Goal: Feedback & Contribution: Leave review/rating

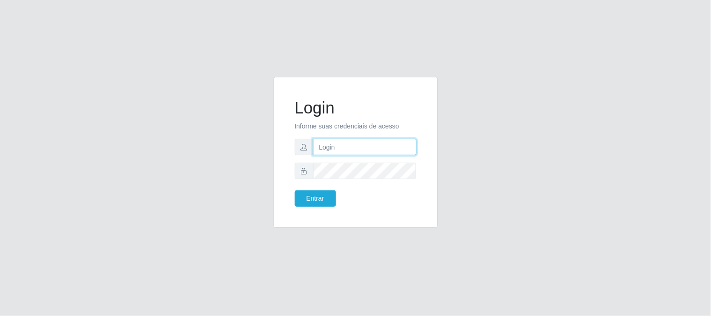
click at [352, 153] on input "text" at bounding box center [365, 147] width 104 height 16
type input "[EMAIL_ADDRESS][DOMAIN_NAME]"
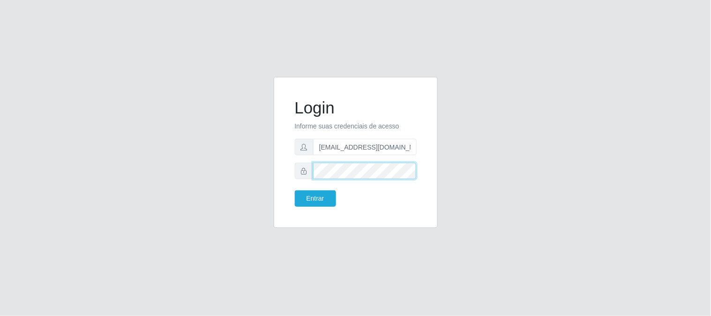
click at [295, 190] on button "Entrar" at bounding box center [315, 198] width 41 height 16
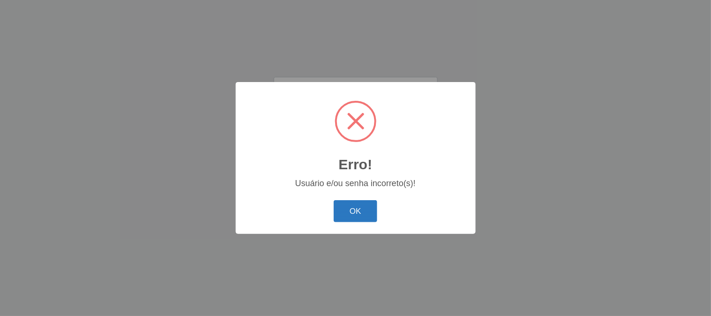
click at [366, 208] on button "OK" at bounding box center [356, 211] width 44 height 22
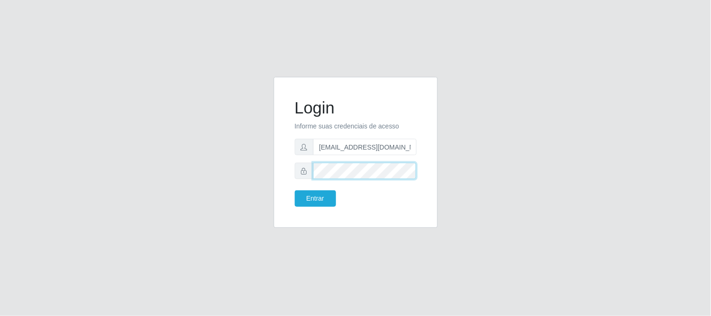
click at [295, 190] on button "Entrar" at bounding box center [315, 198] width 41 height 16
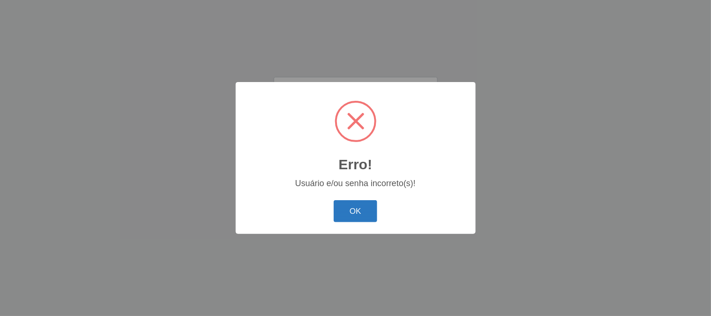
click at [365, 204] on button "OK" at bounding box center [356, 211] width 44 height 22
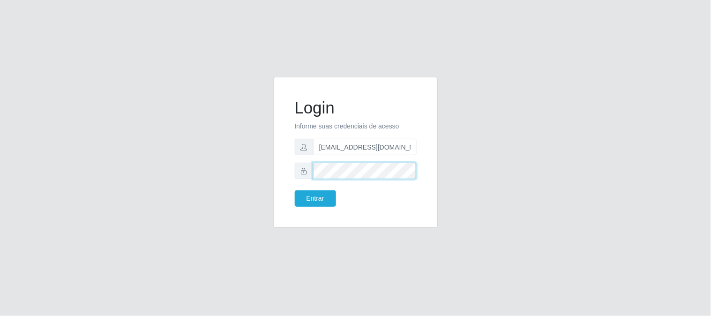
click at [295, 190] on button "Entrar" at bounding box center [315, 198] width 41 height 16
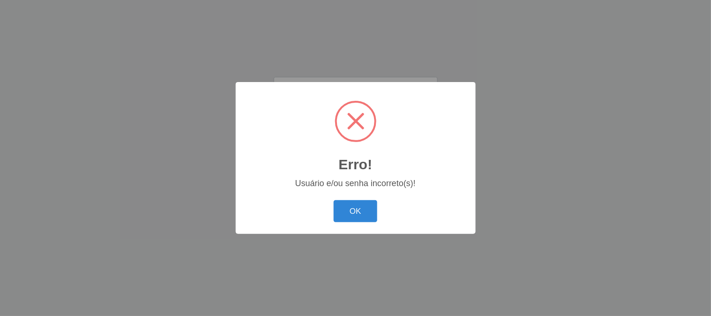
click at [365, 204] on button "OK" at bounding box center [356, 211] width 44 height 22
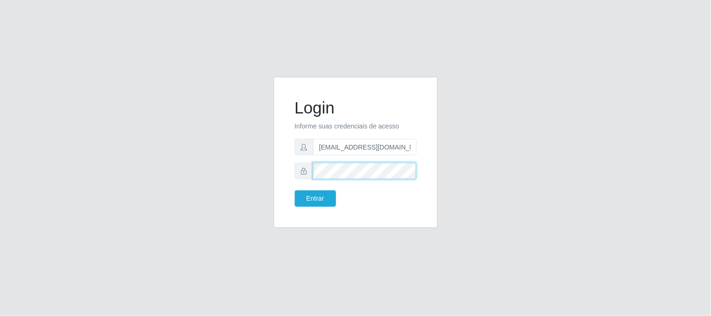
click at [295, 190] on button "Entrar" at bounding box center [315, 198] width 41 height 16
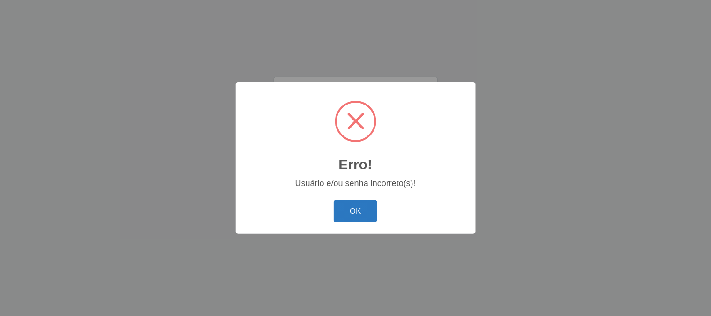
click at [352, 205] on button "OK" at bounding box center [356, 211] width 44 height 22
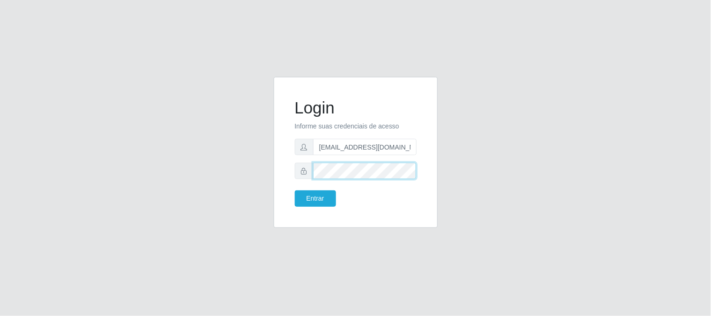
click at [295, 190] on button "Entrar" at bounding box center [315, 198] width 41 height 16
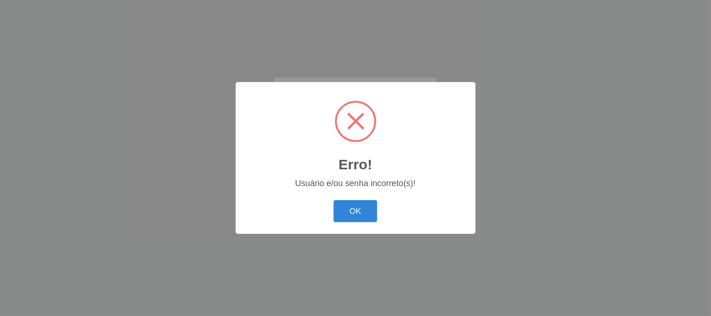
click at [352, 205] on button "OK" at bounding box center [356, 211] width 44 height 22
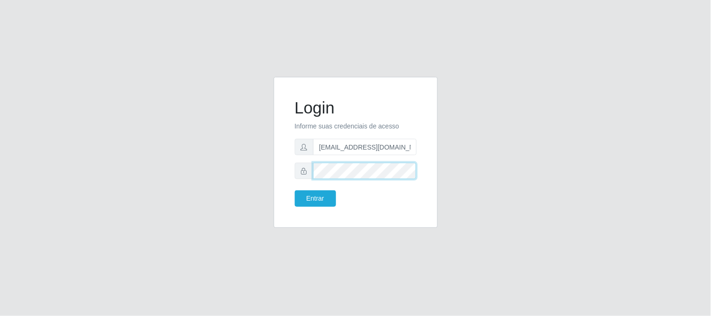
click at [295, 190] on button "Entrar" at bounding box center [315, 198] width 41 height 16
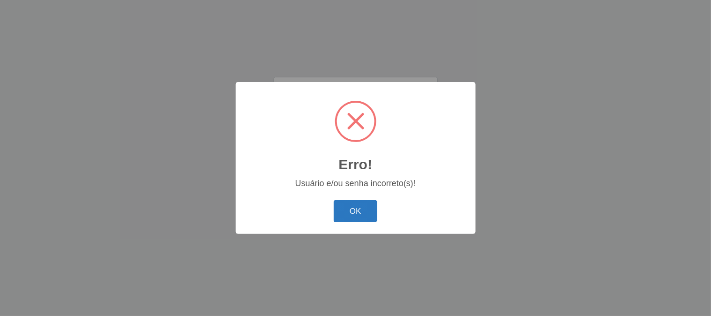
click at [371, 220] on button "OK" at bounding box center [356, 211] width 44 height 22
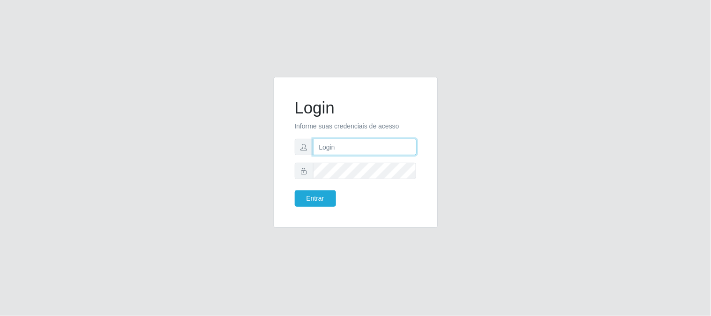
click at [366, 145] on input "text" at bounding box center [365, 147] width 104 height 16
type input "b"
click at [347, 146] on input "text" at bounding box center [365, 147] width 104 height 16
type input "[EMAIL_ADDRESS][DOMAIN_NAME]"
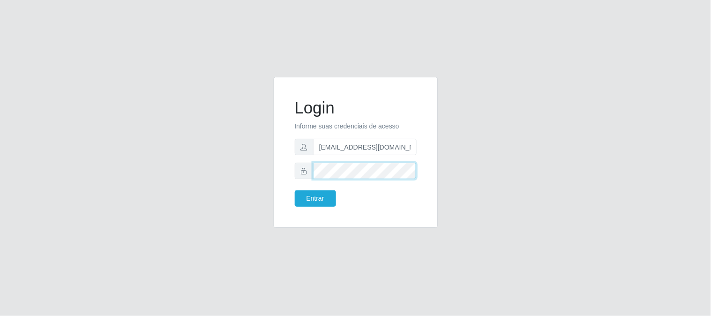
click at [295, 190] on button "Entrar" at bounding box center [315, 198] width 41 height 16
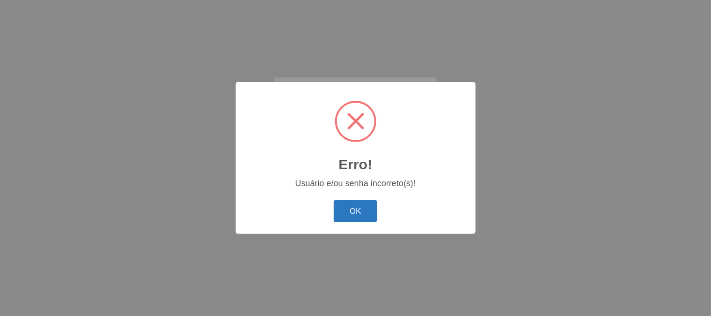
click at [359, 212] on button "OK" at bounding box center [356, 211] width 44 height 22
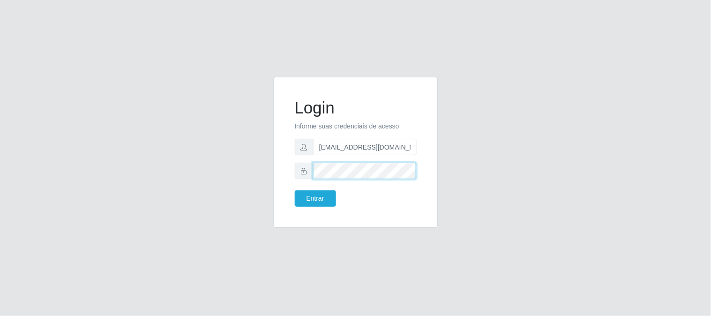
click at [295, 190] on button "Entrar" at bounding box center [315, 198] width 41 height 16
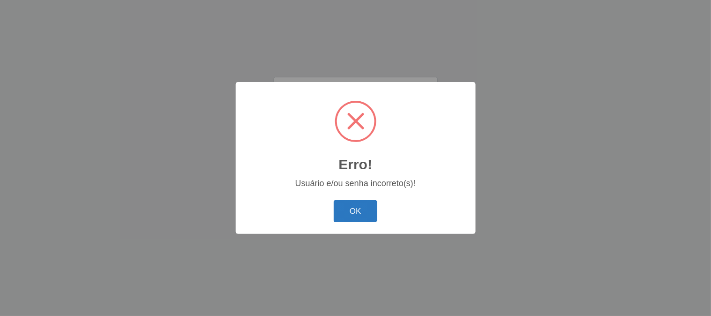
click at [358, 209] on button "OK" at bounding box center [356, 211] width 44 height 22
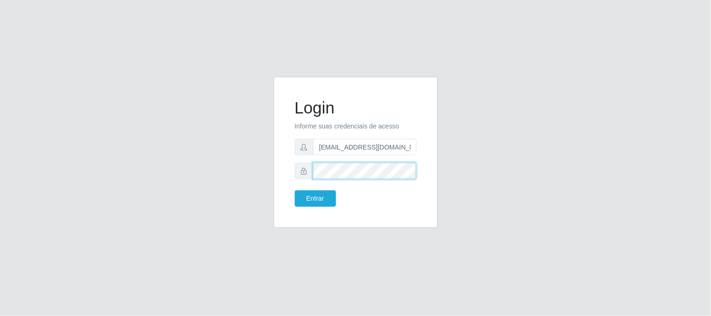
click at [295, 190] on button "Entrar" at bounding box center [315, 198] width 41 height 16
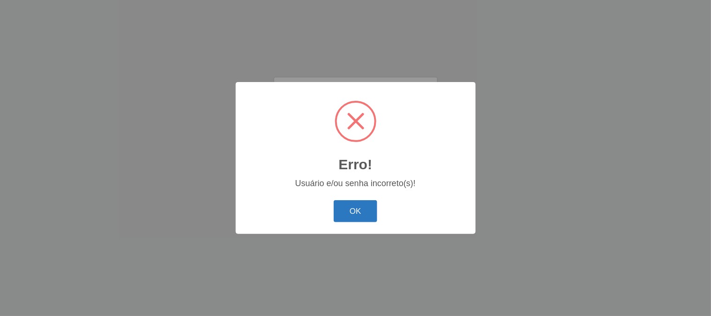
click at [349, 212] on button "OK" at bounding box center [356, 211] width 44 height 22
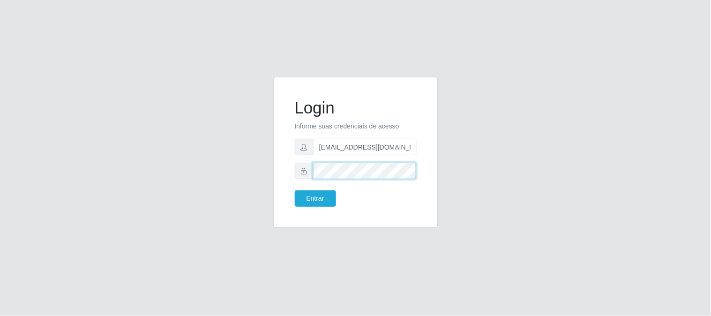
click at [295, 190] on button "Entrar" at bounding box center [315, 198] width 41 height 16
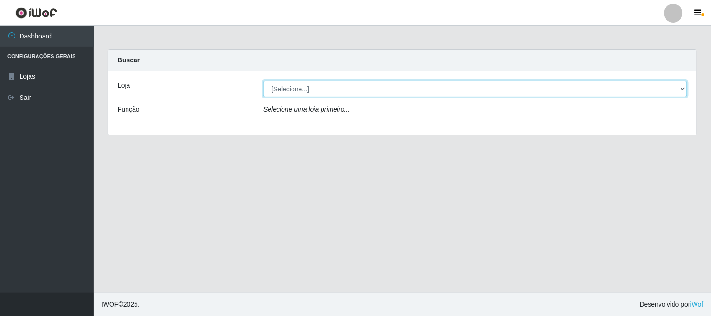
click at [320, 86] on select "[Selecione...] Queiroz Atacadão - [GEOGRAPHIC_DATA]" at bounding box center [474, 89] width 423 height 16
select select "464"
click at [263, 81] on select "[Selecione...] Queiroz Atacadão - [GEOGRAPHIC_DATA]" at bounding box center [474, 89] width 423 height 16
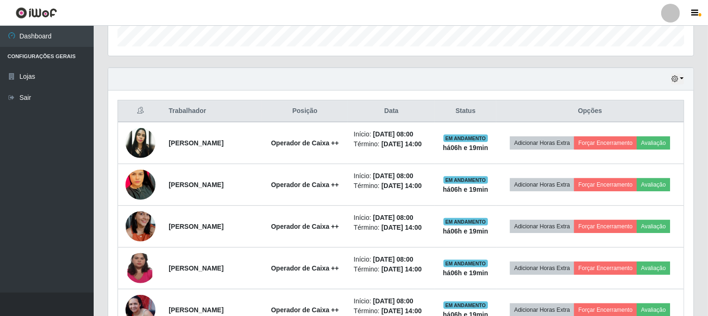
scroll to position [312, 0]
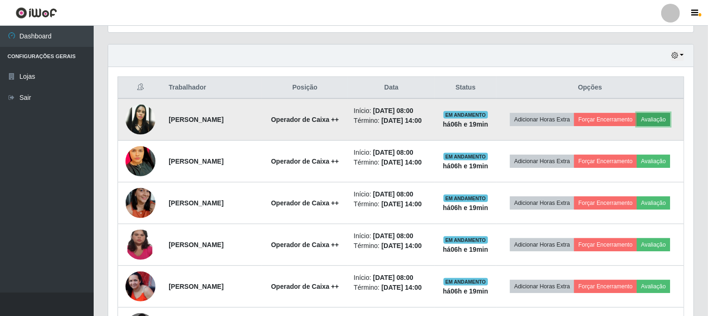
click at [637, 126] on button "Avaliação" at bounding box center [653, 119] width 33 height 13
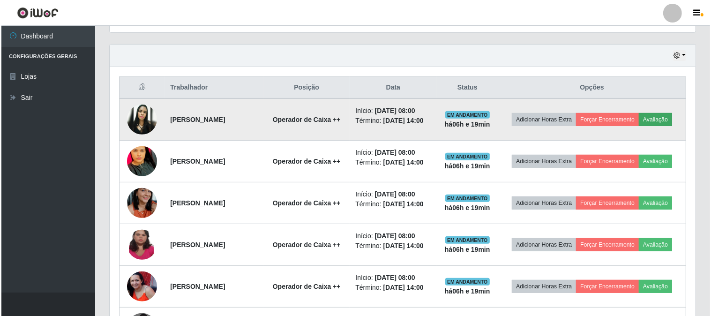
scroll to position [194, 579]
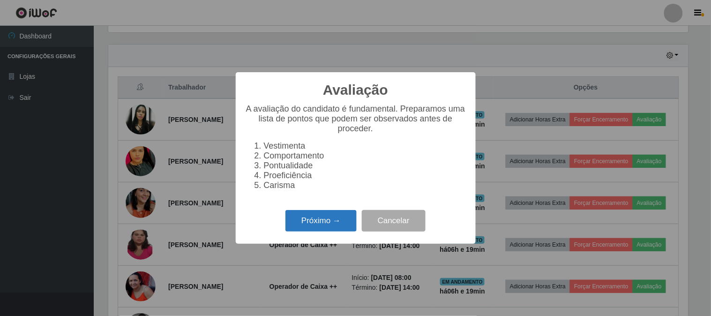
click at [319, 222] on button "Próximo →" at bounding box center [320, 221] width 71 height 22
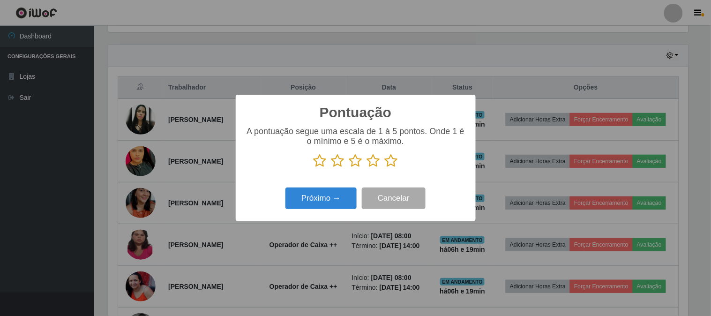
scroll to position [468248, 467863]
click at [391, 162] on icon at bounding box center [391, 161] width 13 height 14
click at [385, 168] on input "radio" at bounding box center [385, 168] width 0 height 0
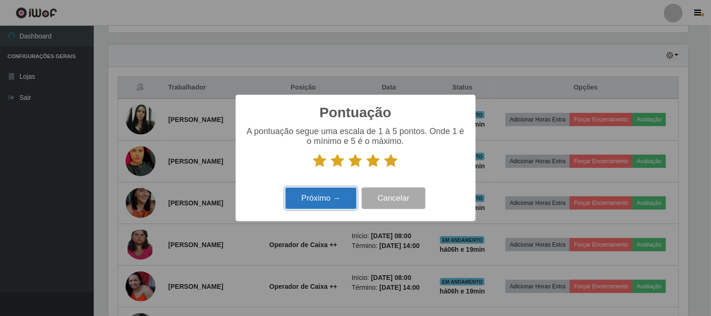
click at [326, 200] on button "Próximo →" at bounding box center [320, 198] width 71 height 22
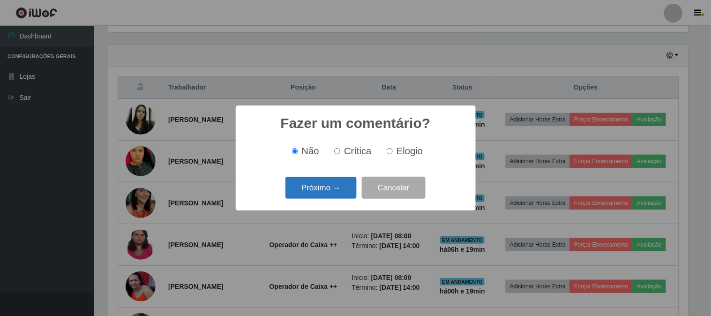
click at [328, 189] on button "Próximo →" at bounding box center [320, 188] width 71 height 22
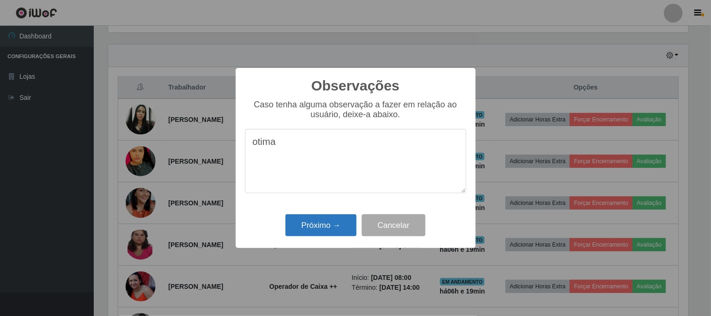
type textarea "otima"
click at [333, 223] on button "Próximo →" at bounding box center [320, 225] width 71 height 22
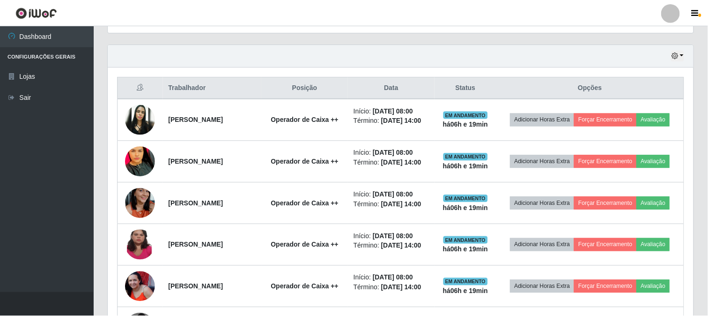
scroll to position [194, 586]
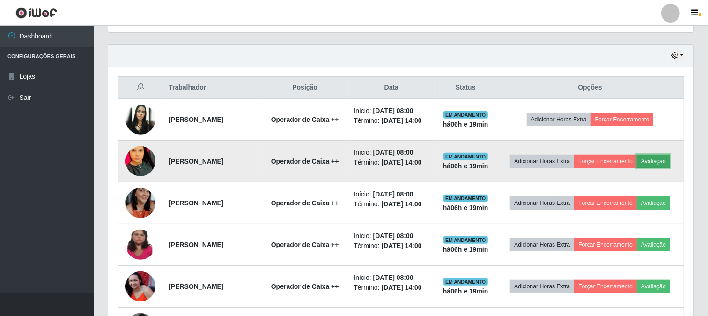
click at [637, 168] on button "Avaliação" at bounding box center [653, 161] width 33 height 13
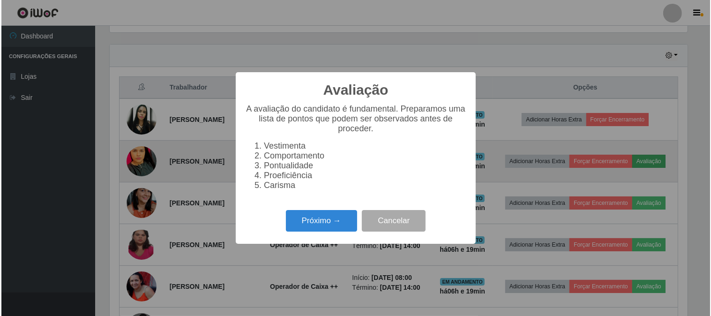
scroll to position [194, 579]
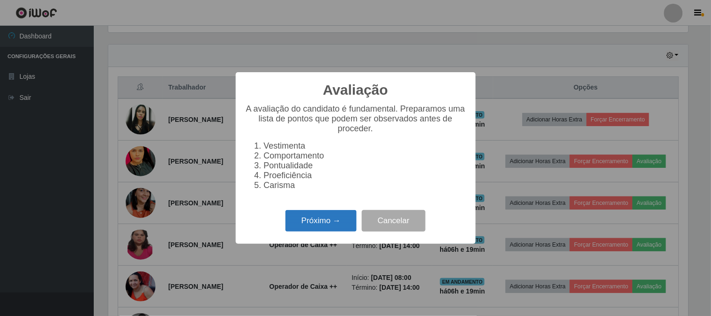
click at [325, 231] on button "Próximo →" at bounding box center [320, 221] width 71 height 22
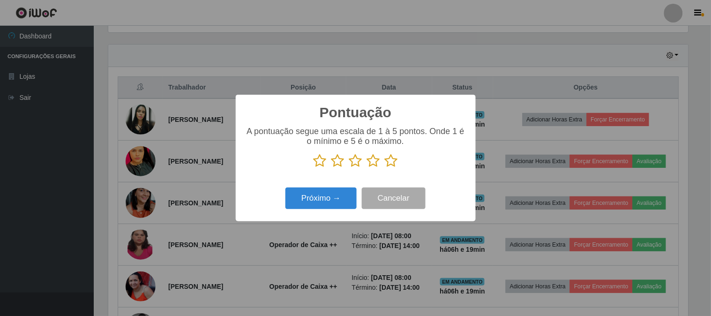
scroll to position [468248, 467863]
click at [390, 163] on icon at bounding box center [391, 161] width 13 height 14
click at [385, 168] on input "radio" at bounding box center [385, 168] width 0 height 0
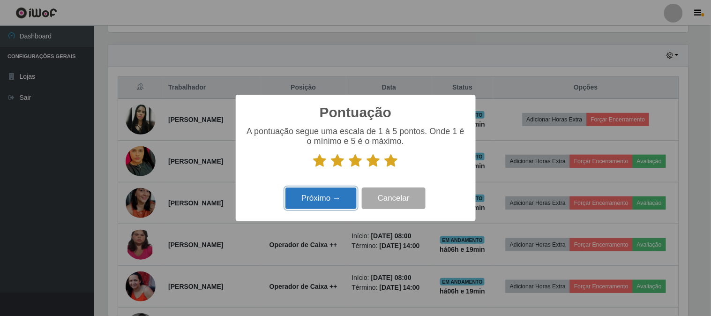
click at [323, 197] on button "Próximo →" at bounding box center [320, 198] width 71 height 22
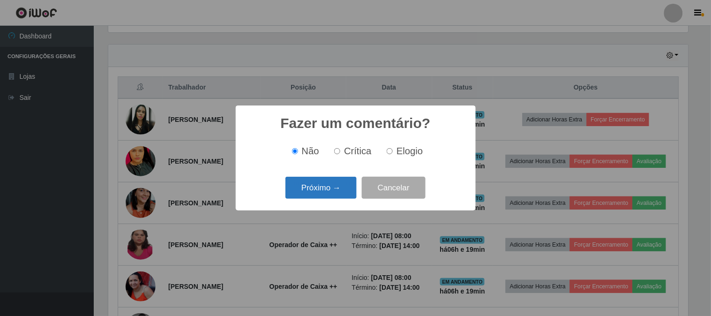
click at [339, 186] on button "Próximo →" at bounding box center [320, 188] width 71 height 22
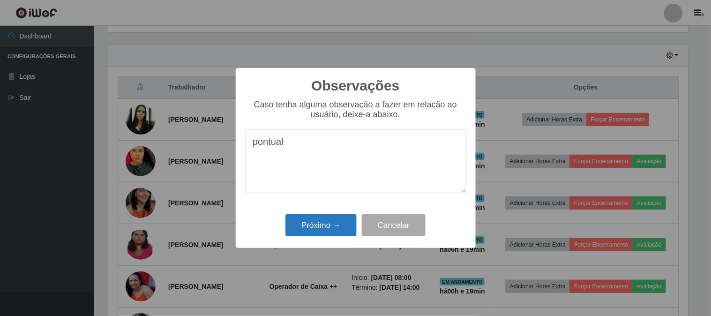
type textarea "pontual"
click at [315, 227] on button "Próximo →" at bounding box center [320, 225] width 71 height 22
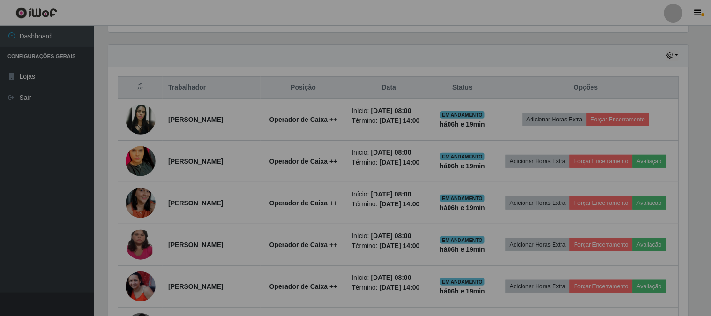
scroll to position [194, 586]
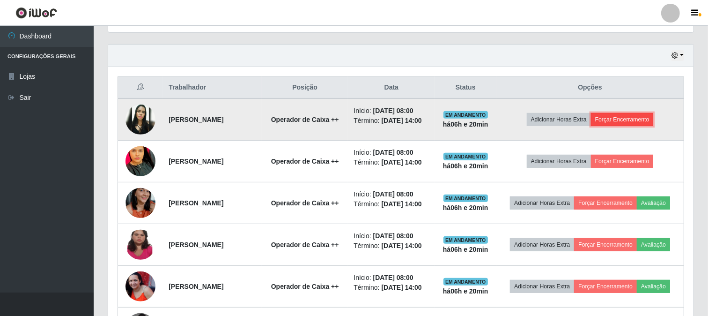
click at [628, 121] on button "Forçar Encerramento" at bounding box center [622, 119] width 63 height 13
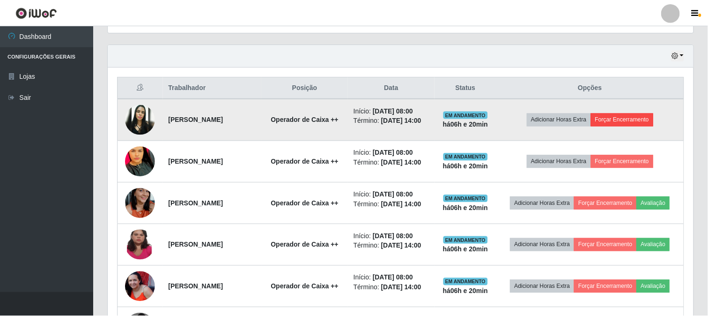
scroll to position [194, 579]
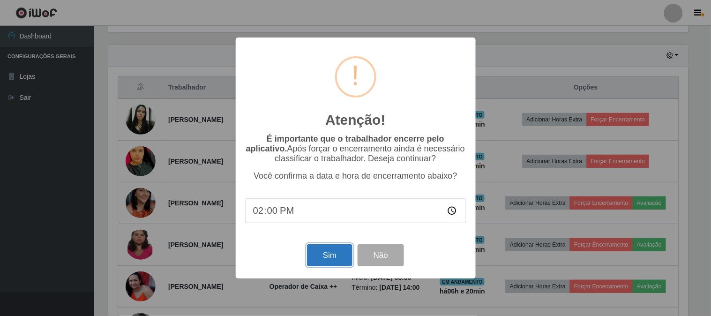
click at [331, 263] on button "Sim" at bounding box center [329, 255] width 45 height 22
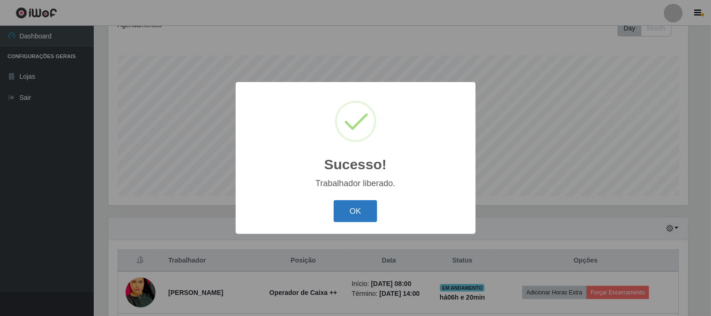
click at [371, 217] on button "OK" at bounding box center [356, 211] width 44 height 22
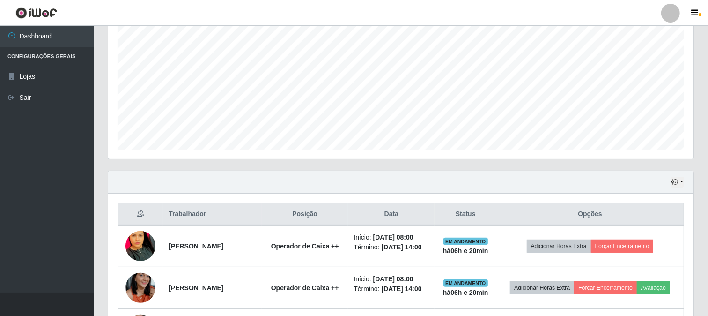
scroll to position [244, 0]
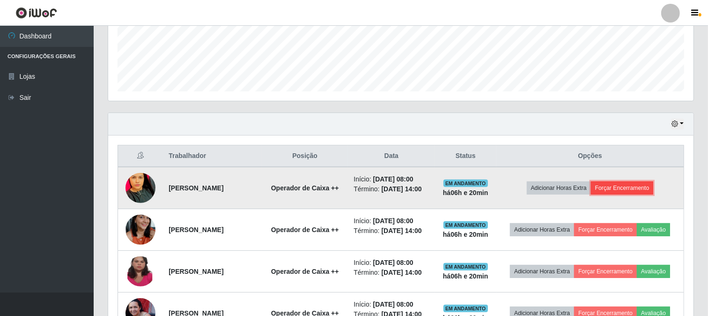
click at [623, 192] on button "Forçar Encerramento" at bounding box center [622, 187] width 63 height 13
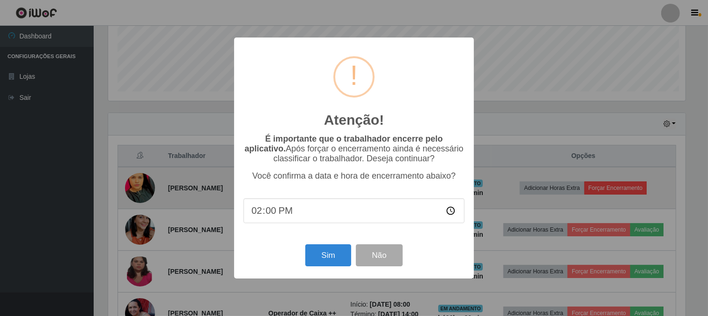
scroll to position [194, 579]
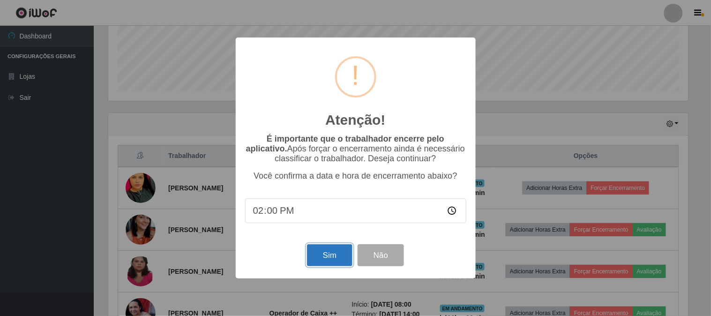
click at [334, 260] on button "Sim" at bounding box center [329, 255] width 45 height 22
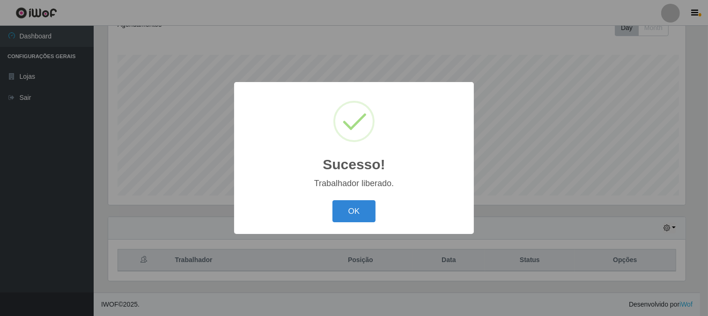
scroll to position [0, 0]
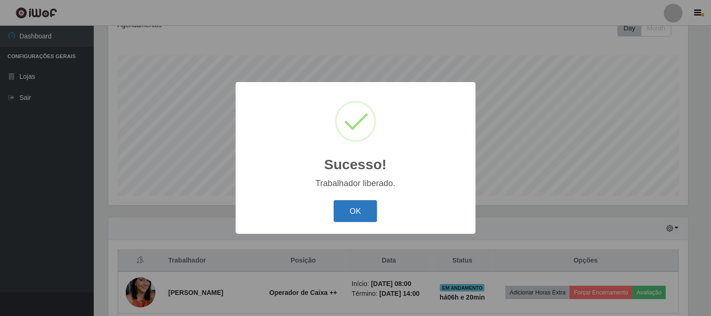
click at [338, 210] on button "OK" at bounding box center [356, 211] width 44 height 22
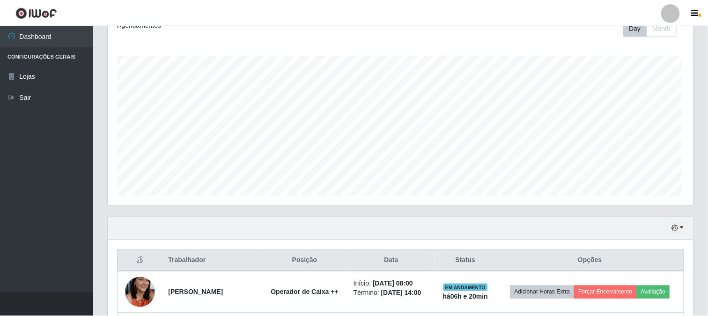
scroll to position [468248, 467858]
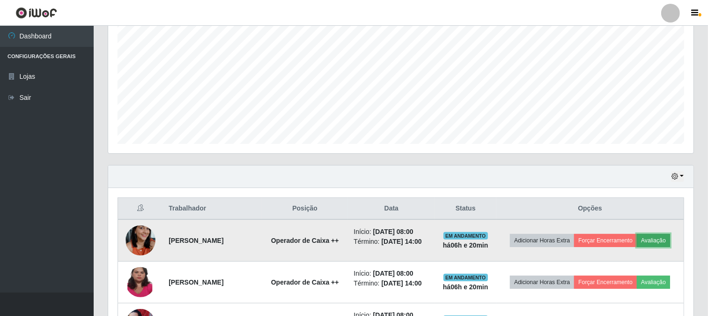
click at [637, 246] on button "Avaliação" at bounding box center [653, 240] width 33 height 13
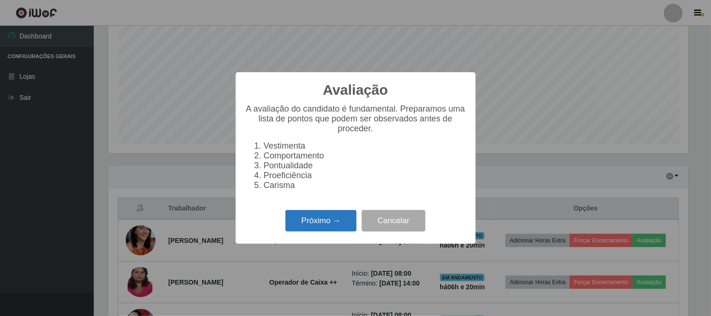
click at [307, 223] on button "Próximo →" at bounding box center [320, 221] width 71 height 22
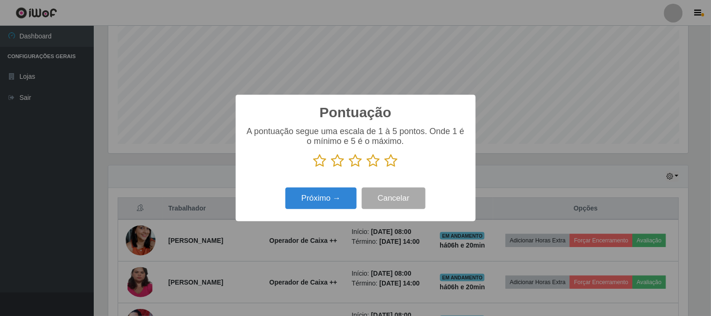
click at [390, 162] on icon at bounding box center [391, 161] width 13 height 14
click at [385, 168] on input "radio" at bounding box center [385, 168] width 0 height 0
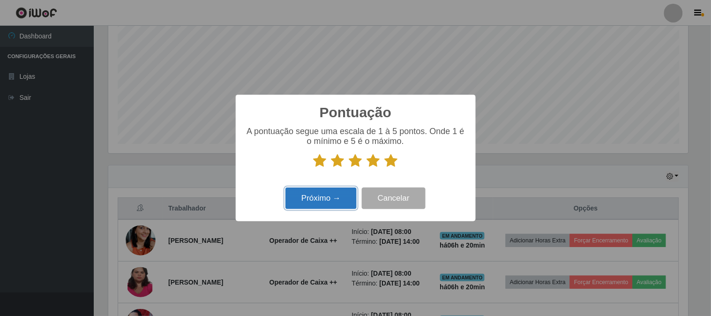
click at [326, 199] on button "Próximo →" at bounding box center [320, 198] width 71 height 22
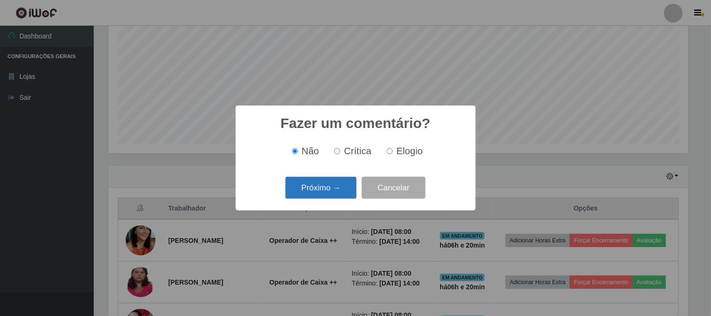
click at [326, 190] on button "Próximo →" at bounding box center [320, 188] width 71 height 22
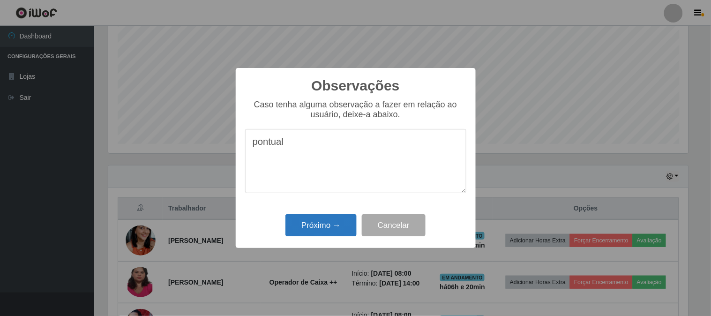
type textarea "pontual"
click at [303, 227] on button "Próximo →" at bounding box center [320, 225] width 71 height 22
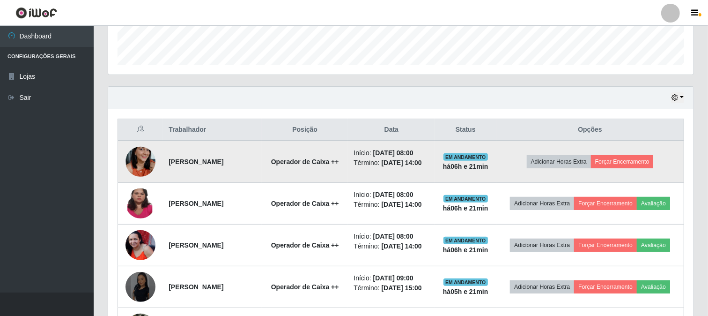
scroll to position [296, 0]
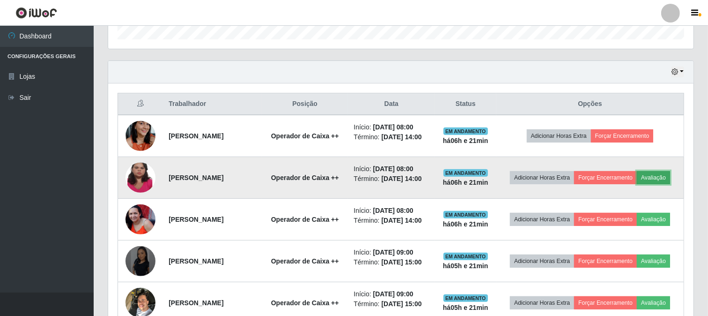
click at [637, 184] on button "Avaliação" at bounding box center [653, 177] width 33 height 13
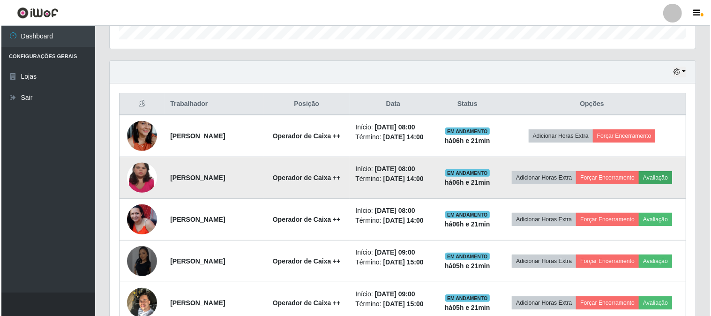
scroll to position [194, 579]
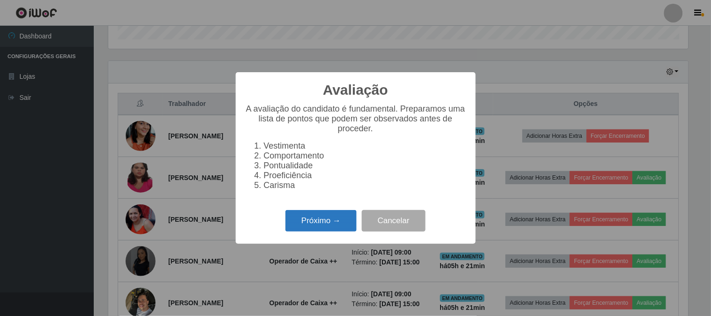
click at [325, 218] on button "Próximo →" at bounding box center [320, 221] width 71 height 22
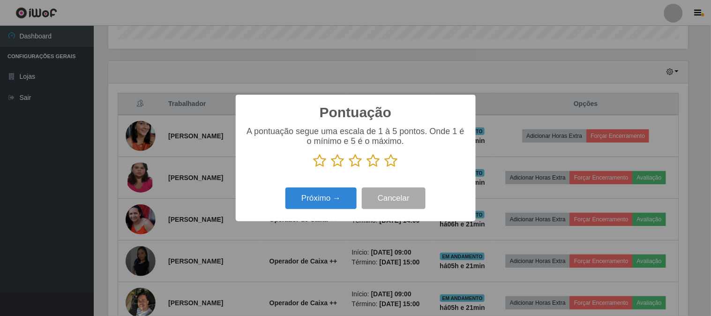
scroll to position [468248, 467863]
click at [390, 163] on icon at bounding box center [391, 161] width 13 height 14
click at [385, 168] on input "radio" at bounding box center [385, 168] width 0 height 0
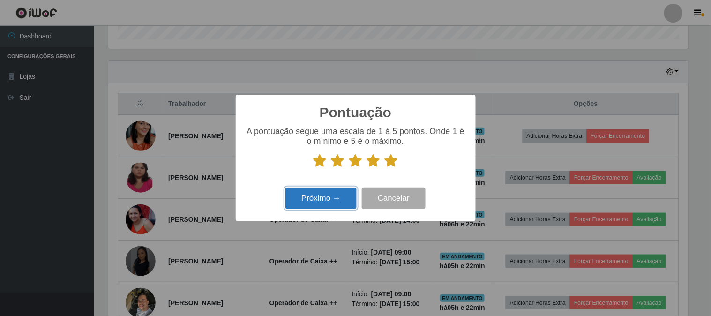
click at [339, 198] on button "Próximo →" at bounding box center [320, 198] width 71 height 22
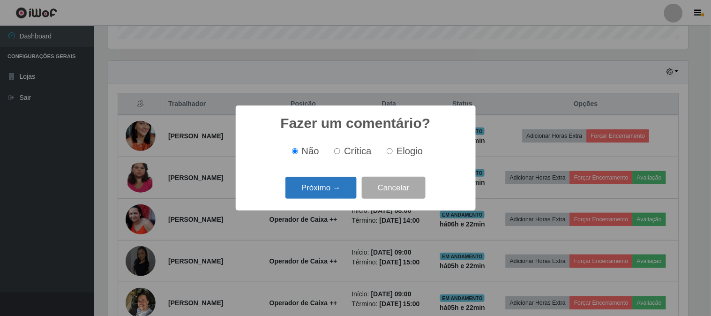
click at [343, 186] on button "Próximo →" at bounding box center [320, 188] width 71 height 22
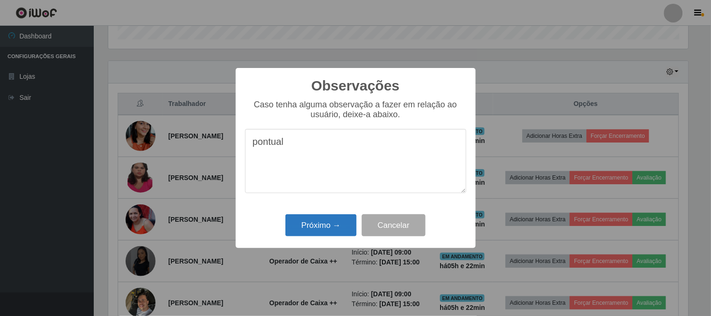
type textarea "pontual"
click at [319, 229] on button "Próximo →" at bounding box center [320, 225] width 71 height 22
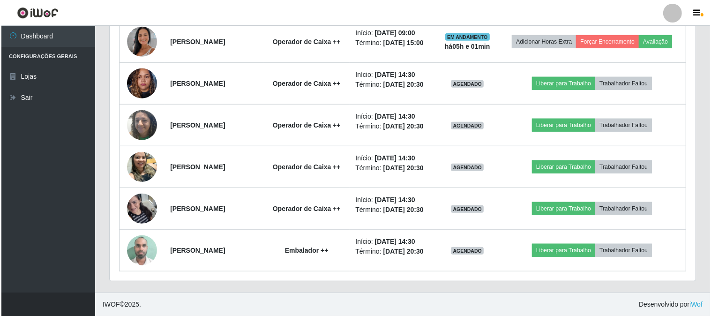
scroll to position [816, 0]
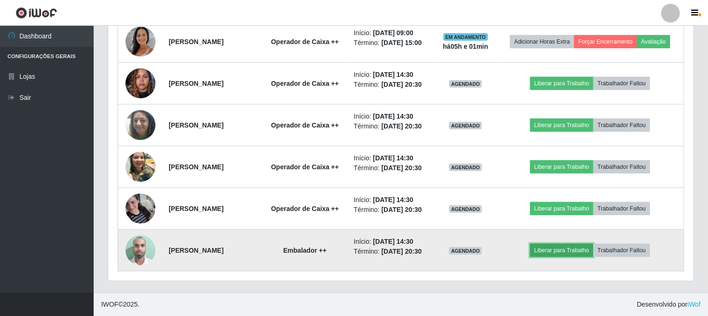
click at [565, 254] on button "Liberar para Trabalho" at bounding box center [561, 250] width 63 height 13
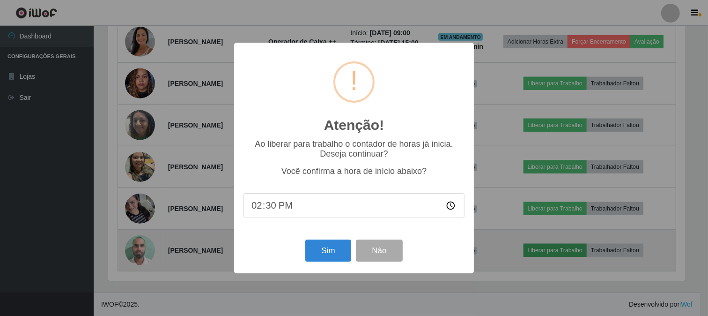
scroll to position [194, 579]
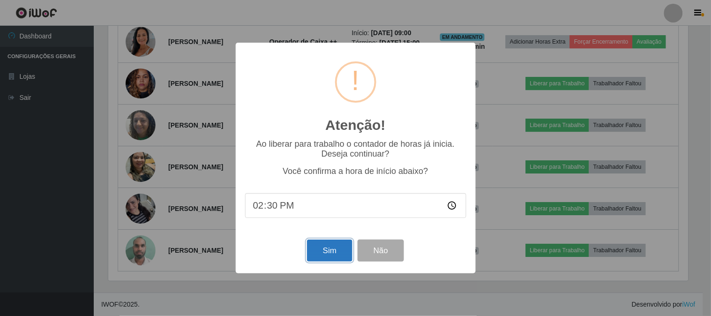
click at [323, 252] on button "Sim" at bounding box center [329, 250] width 45 height 22
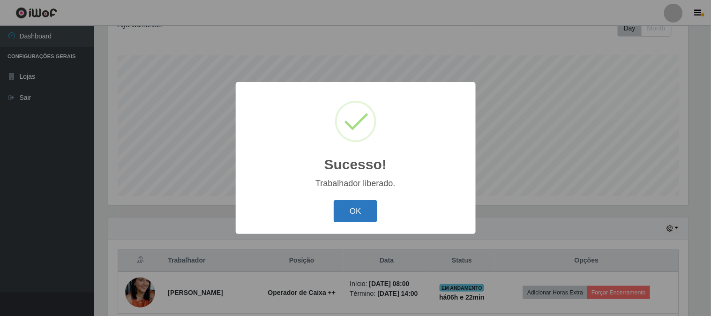
click at [361, 211] on button "OK" at bounding box center [356, 211] width 44 height 22
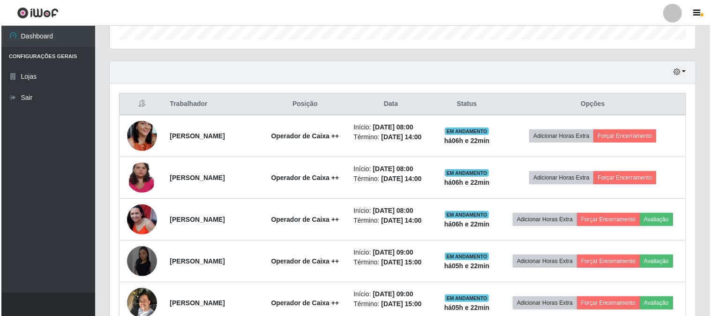
scroll to position [348, 0]
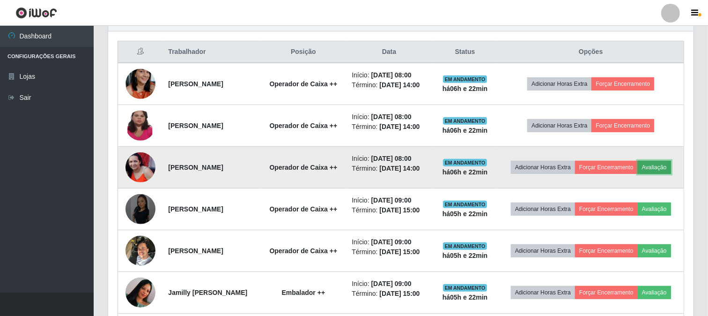
click at [638, 174] on button "Avaliação" at bounding box center [654, 167] width 33 height 13
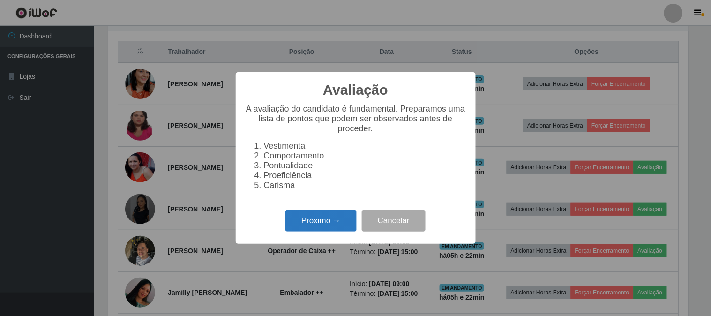
click at [308, 223] on button "Próximo →" at bounding box center [320, 221] width 71 height 22
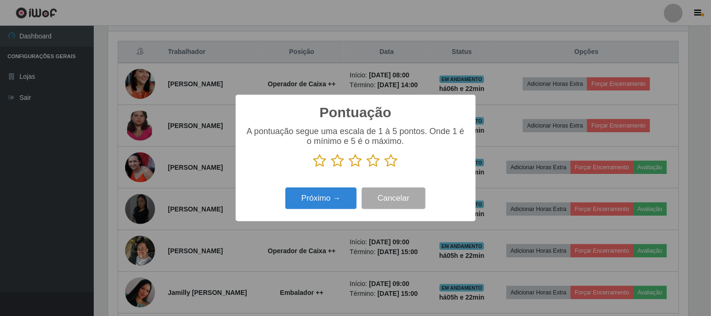
scroll to position [468248, 467863]
click at [374, 162] on icon at bounding box center [373, 161] width 13 height 14
click at [367, 168] on input "radio" at bounding box center [367, 168] width 0 height 0
click at [323, 202] on button "Próximo →" at bounding box center [320, 198] width 71 height 22
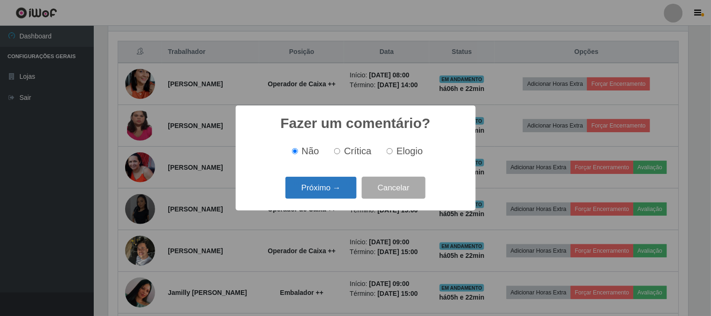
click at [319, 192] on button "Próximo →" at bounding box center [320, 188] width 71 height 22
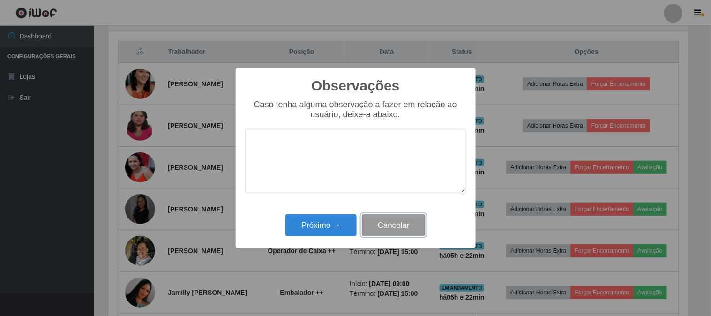
click at [396, 226] on button "Cancelar" at bounding box center [394, 225] width 64 height 22
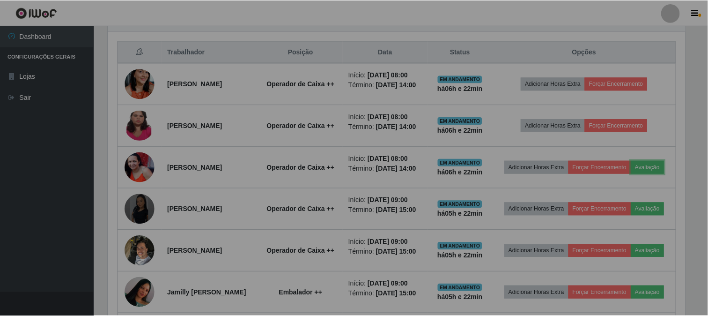
scroll to position [194, 586]
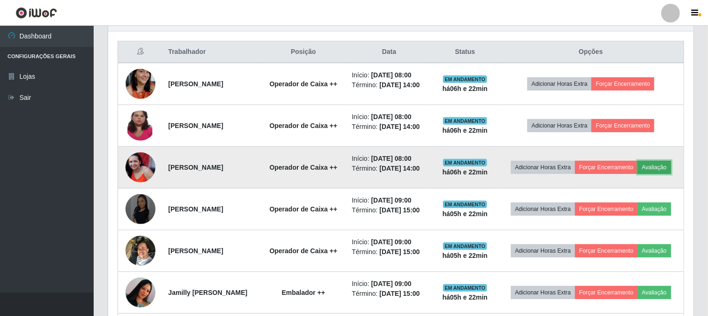
click at [638, 174] on button "Avaliação" at bounding box center [654, 167] width 33 height 13
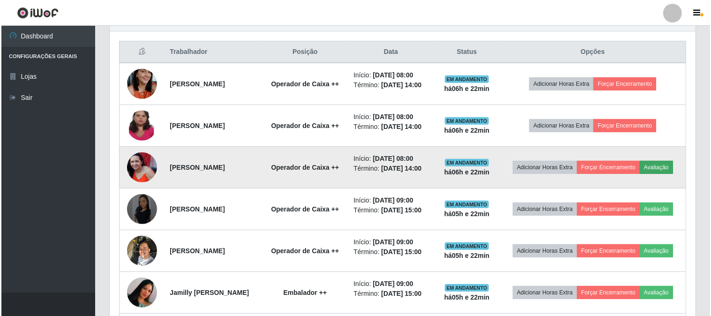
scroll to position [194, 579]
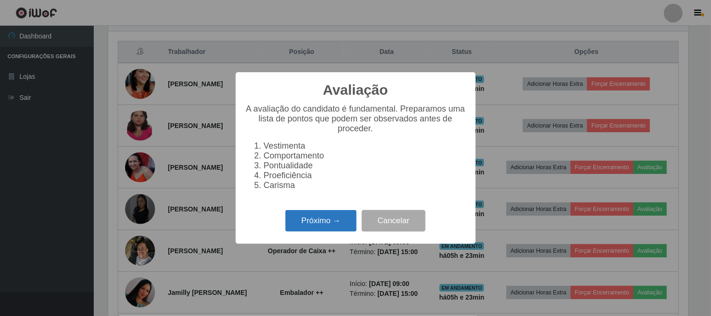
click at [330, 223] on button "Próximo →" at bounding box center [320, 221] width 71 height 22
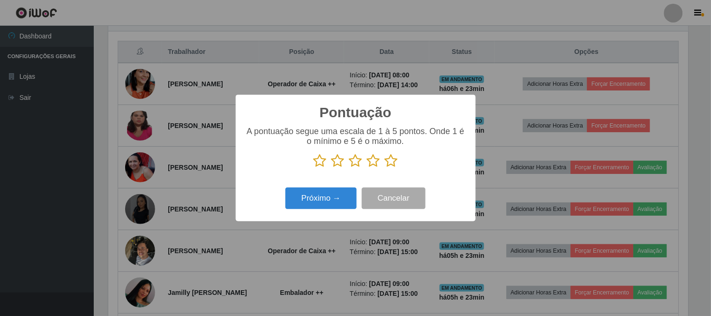
click at [390, 163] on icon at bounding box center [391, 161] width 13 height 14
click at [385, 168] on input "radio" at bounding box center [385, 168] width 0 height 0
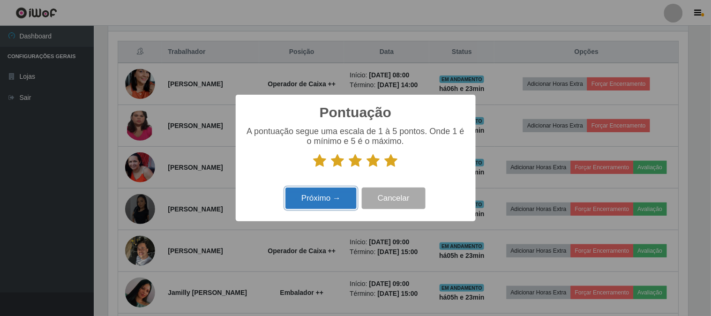
click at [315, 200] on button "Próximo →" at bounding box center [320, 198] width 71 height 22
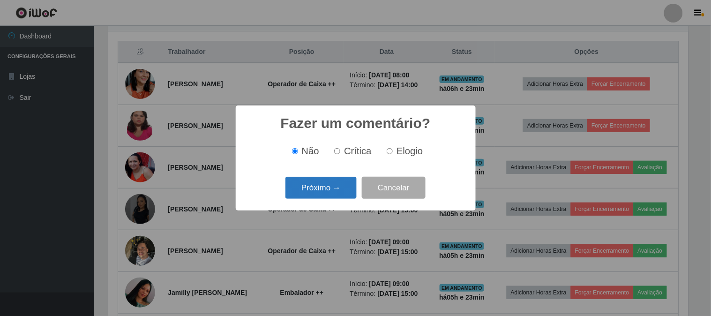
click at [339, 187] on button "Próximo →" at bounding box center [320, 188] width 71 height 22
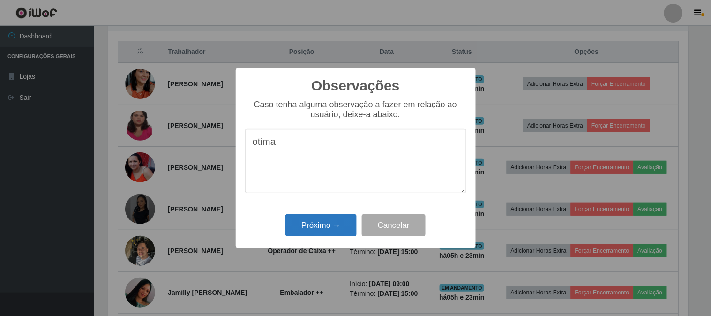
type textarea "otima"
click at [339, 218] on button "Próximo →" at bounding box center [320, 225] width 71 height 22
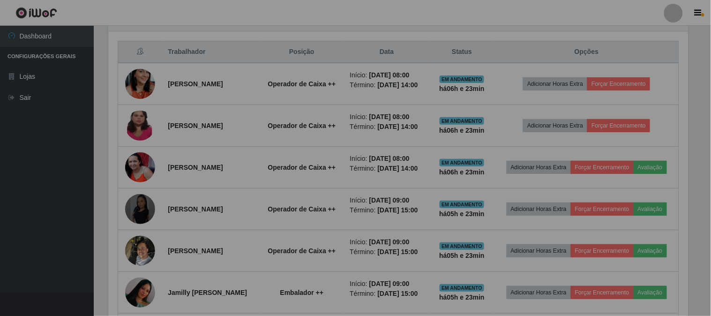
scroll to position [194, 586]
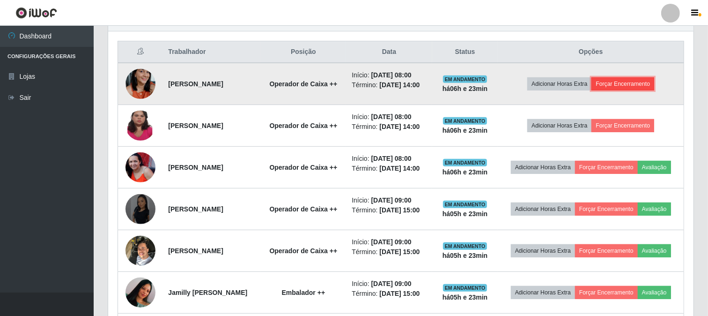
click at [641, 86] on button "Forçar Encerramento" at bounding box center [623, 83] width 63 height 13
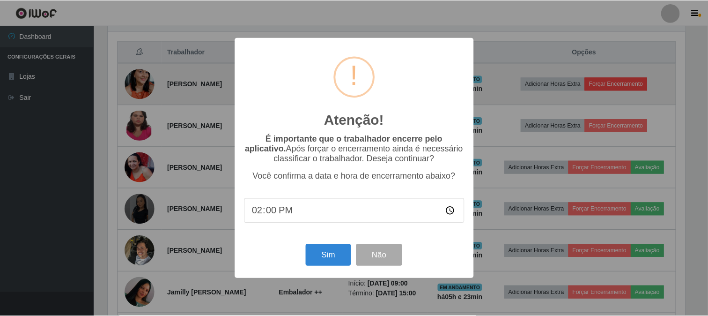
scroll to position [194, 579]
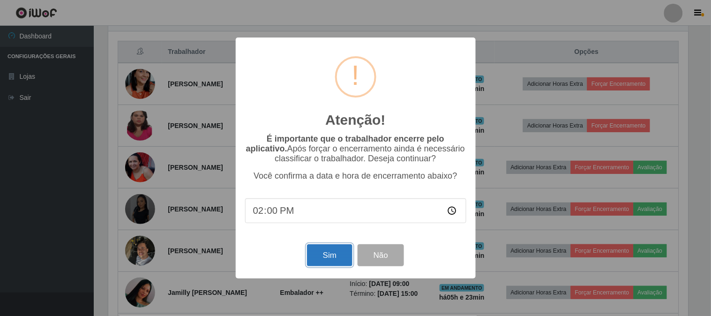
click at [321, 256] on button "Sim" at bounding box center [329, 255] width 45 height 22
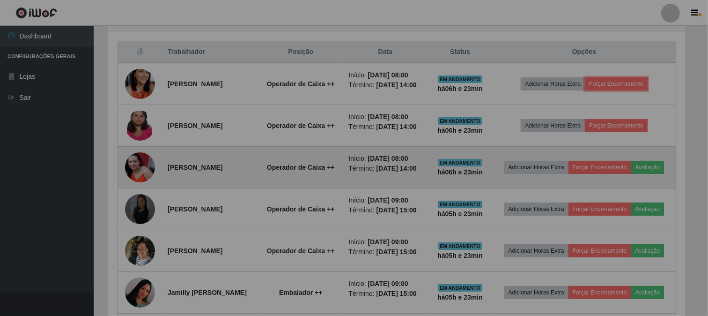
scroll to position [194, 586]
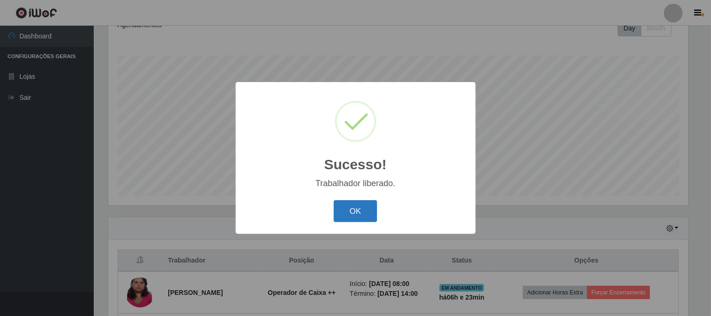
click at [355, 217] on button "OK" at bounding box center [356, 211] width 44 height 22
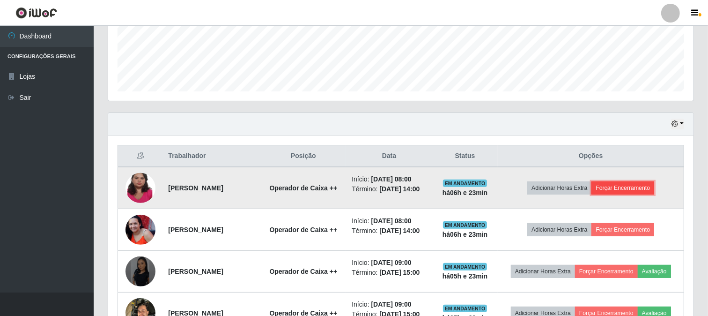
click at [638, 190] on button "Forçar Encerramento" at bounding box center [623, 187] width 63 height 13
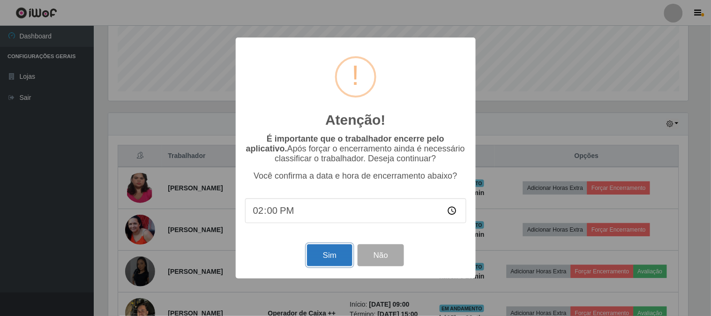
click at [339, 259] on button "Sim" at bounding box center [329, 255] width 45 height 22
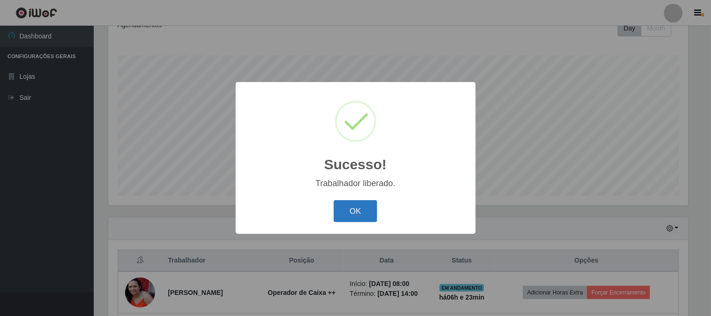
click at [345, 210] on button "OK" at bounding box center [356, 211] width 44 height 22
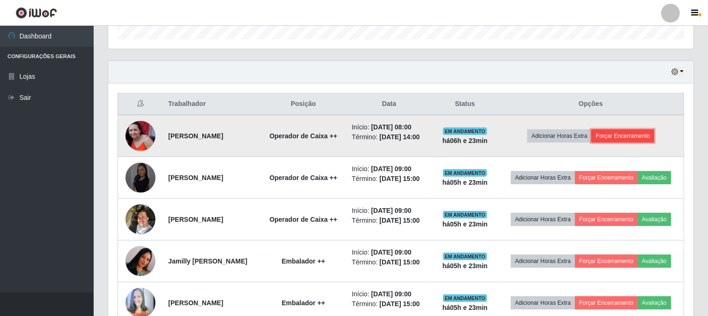
click at [635, 134] on button "Forçar Encerramento" at bounding box center [623, 135] width 63 height 13
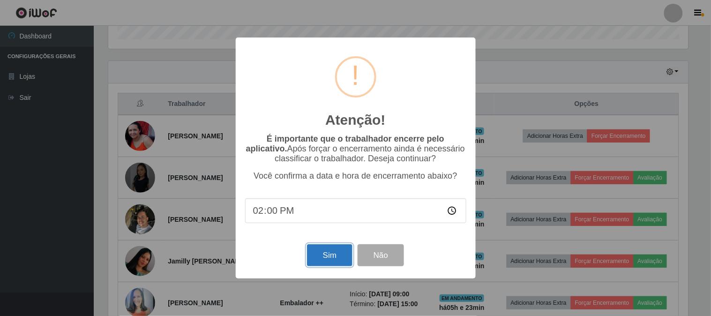
click at [335, 255] on button "Sim" at bounding box center [329, 255] width 45 height 22
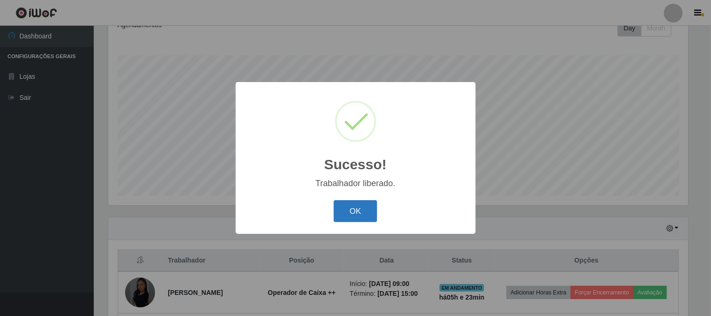
click at [367, 210] on button "OK" at bounding box center [356, 211] width 44 height 22
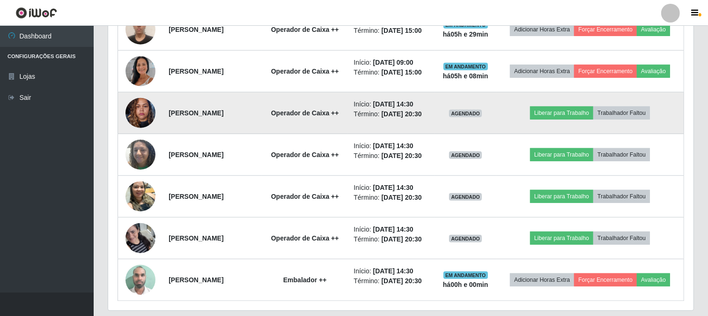
scroll to position [675, 0]
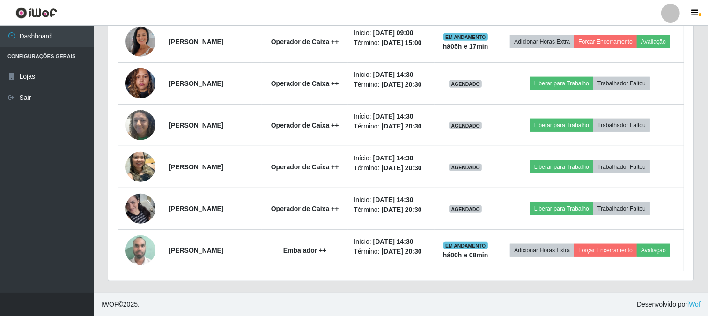
drag, startPoint x: 467, startPoint y: 214, endPoint x: 280, endPoint y: 336, distance: 223.5
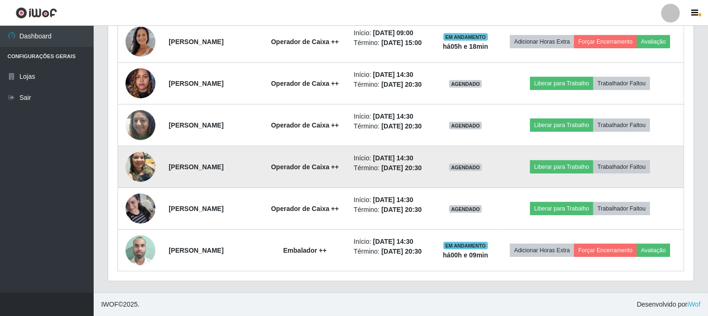
scroll to position [623, 0]
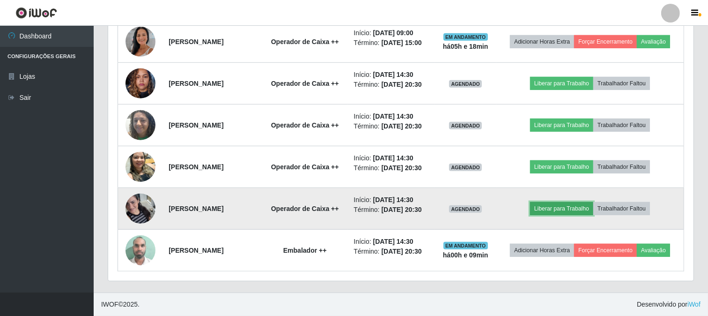
click at [565, 215] on button "Liberar para Trabalho" at bounding box center [561, 208] width 63 height 13
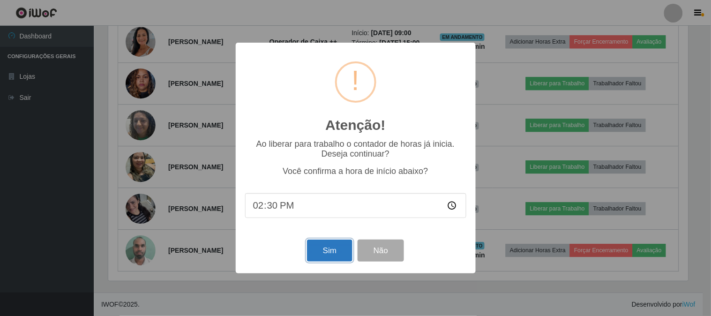
click at [330, 251] on button "Sim" at bounding box center [329, 250] width 45 height 22
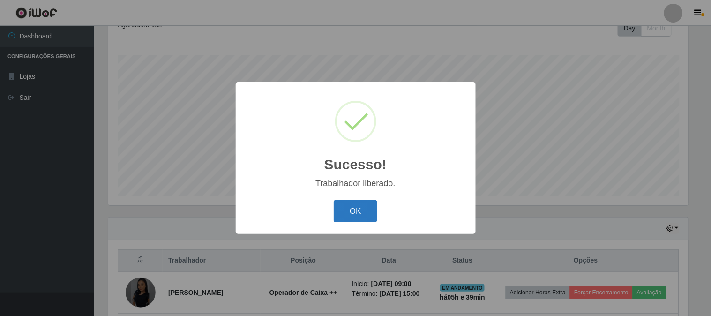
click at [359, 214] on button "OK" at bounding box center [356, 211] width 44 height 22
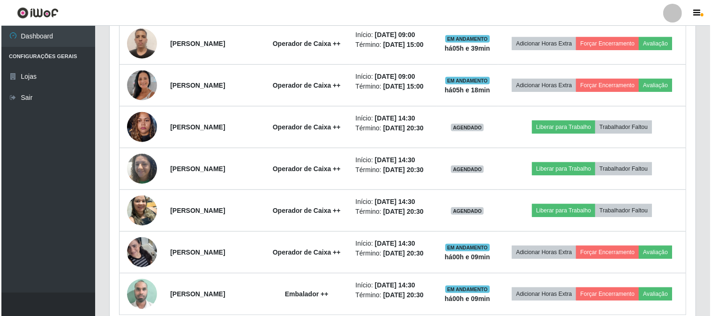
scroll to position [556, 0]
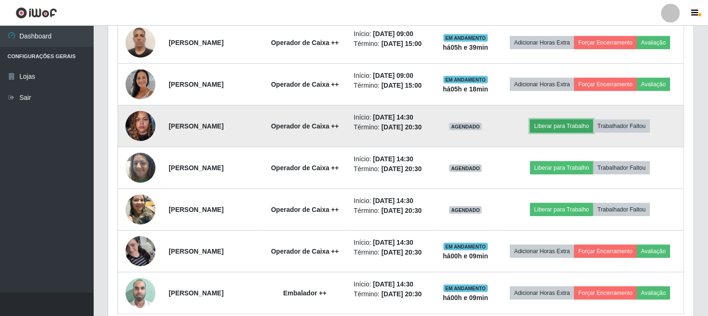
click at [586, 133] on button "Liberar para Trabalho" at bounding box center [561, 125] width 63 height 13
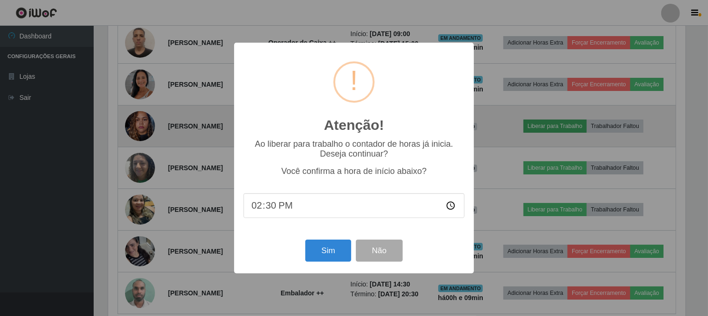
scroll to position [194, 579]
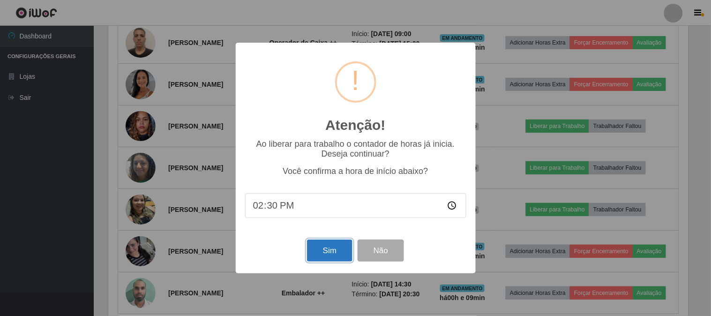
click at [328, 250] on button "Sim" at bounding box center [329, 250] width 45 height 22
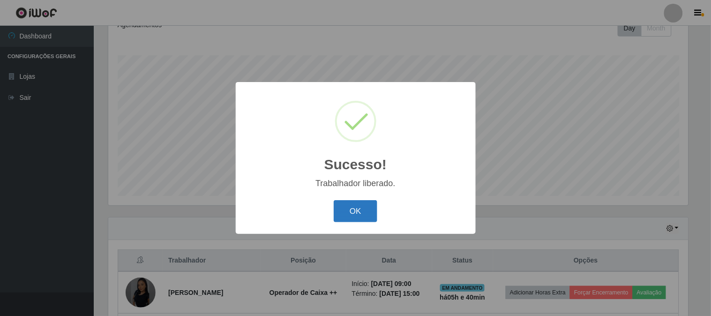
click at [349, 211] on button "OK" at bounding box center [356, 211] width 44 height 22
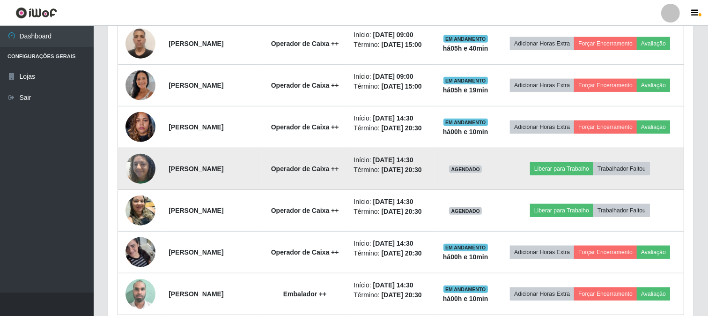
scroll to position [556, 0]
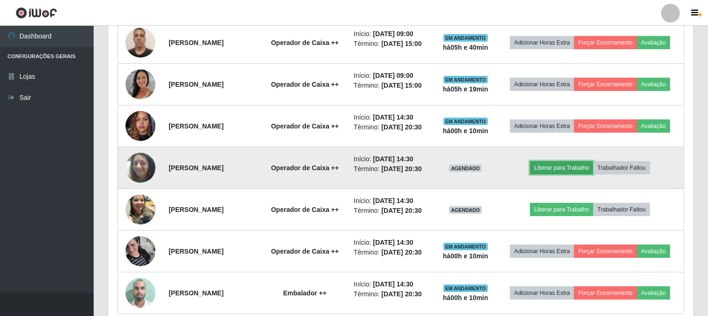
click at [591, 174] on button "Liberar para Trabalho" at bounding box center [561, 167] width 63 height 13
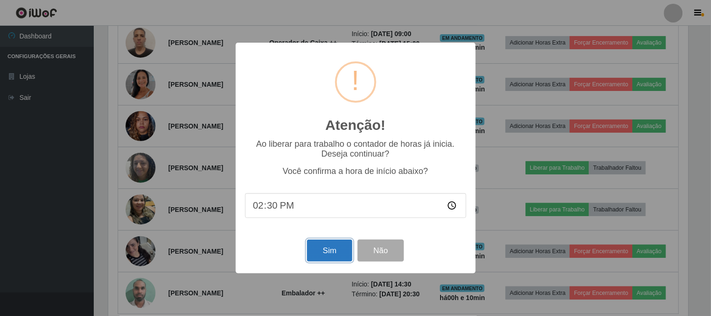
click at [325, 249] on button "Sim" at bounding box center [329, 250] width 45 height 22
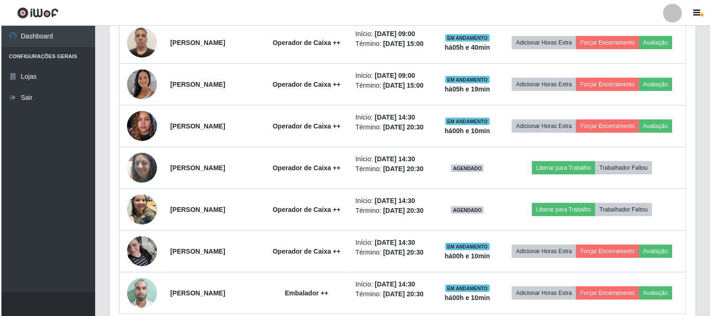
scroll to position [468248, 467863]
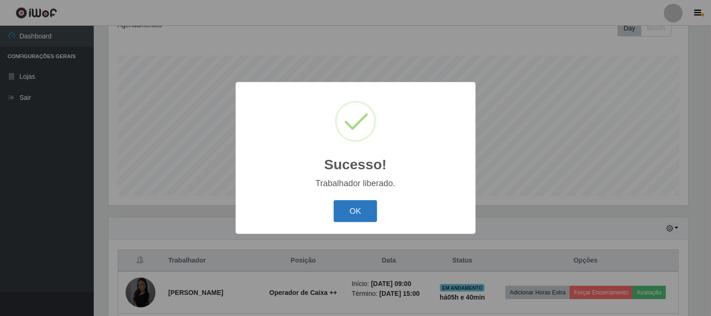
click at [364, 205] on button "OK" at bounding box center [356, 211] width 44 height 22
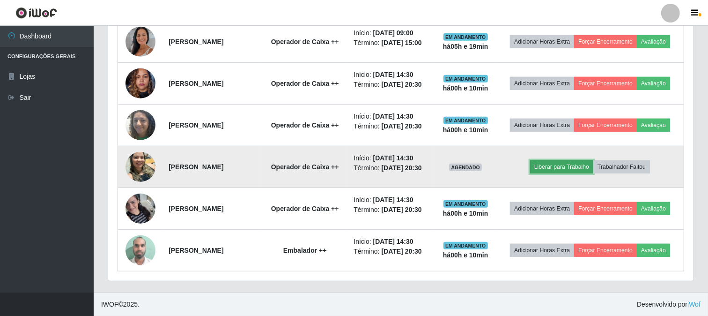
click at [574, 160] on button "Liberar para Trabalho" at bounding box center [561, 166] width 63 height 13
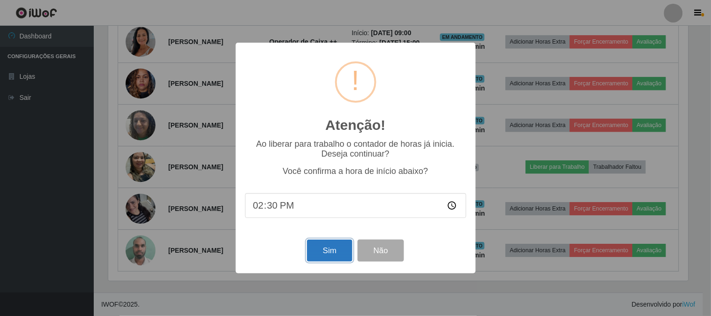
click at [344, 255] on button "Sim" at bounding box center [329, 250] width 45 height 22
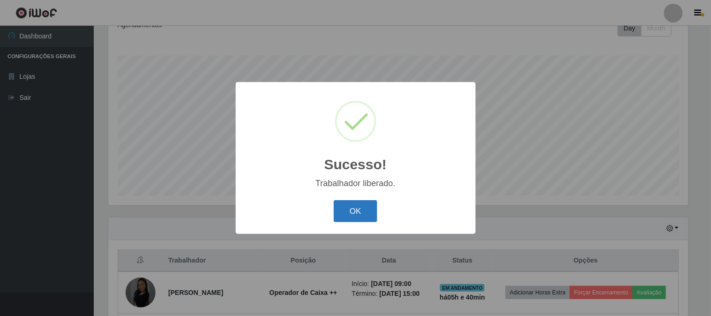
click at [368, 209] on button "OK" at bounding box center [356, 211] width 44 height 22
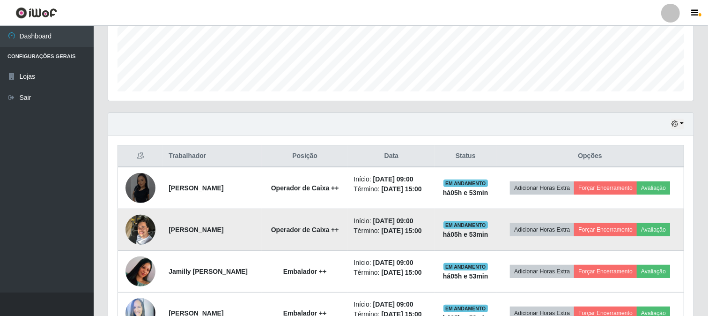
scroll to position [296, 0]
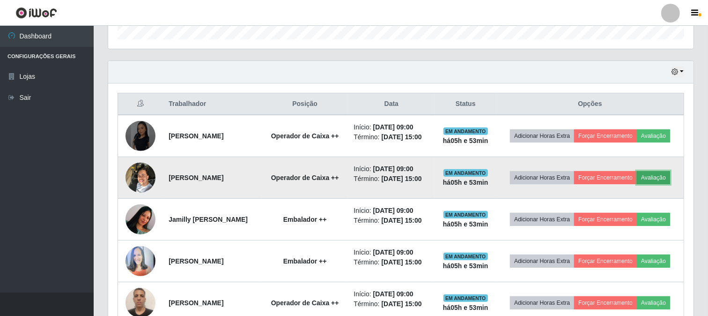
click at [637, 184] on button "Avaliação" at bounding box center [653, 177] width 33 height 13
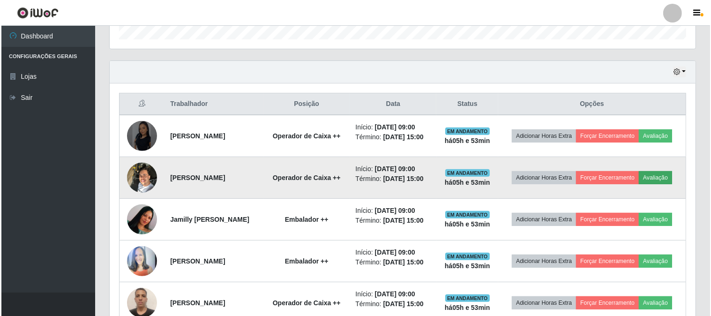
scroll to position [194, 579]
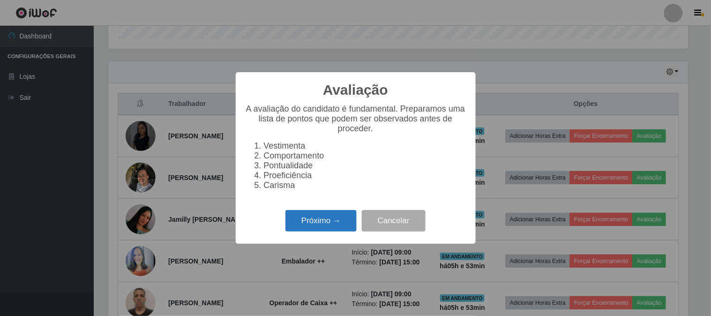
click at [335, 228] on button "Próximo →" at bounding box center [320, 221] width 71 height 22
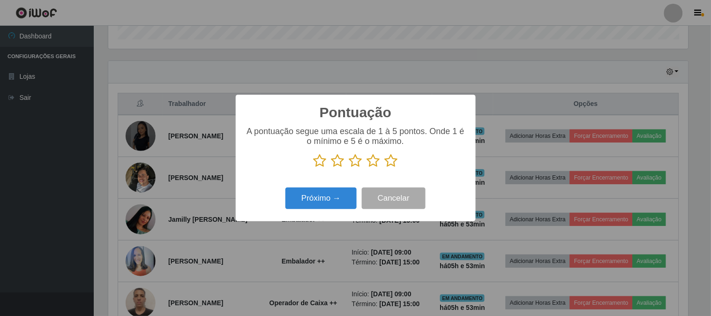
scroll to position [468248, 467863]
click at [317, 160] on icon at bounding box center [319, 161] width 13 height 14
click at [313, 168] on input "radio" at bounding box center [313, 168] width 0 height 0
click at [324, 201] on button "Próximo →" at bounding box center [320, 198] width 71 height 22
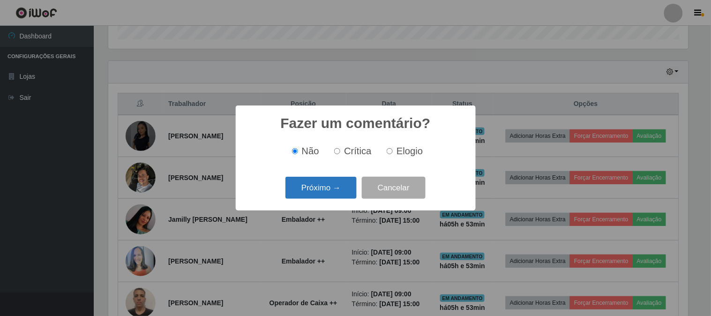
click at [325, 186] on button "Próximo →" at bounding box center [320, 188] width 71 height 22
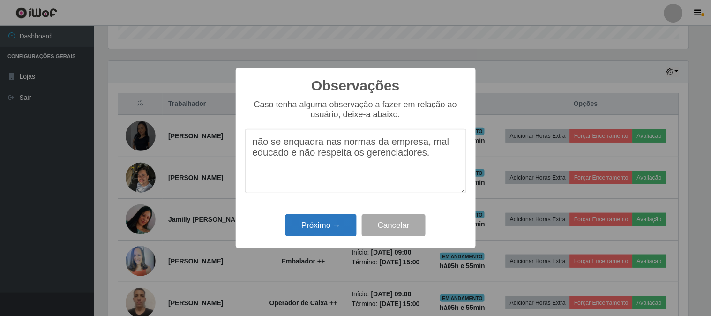
type textarea "não se enquadra nas normas da empresa, mal educado e não respeita os gerenciado…"
click at [340, 227] on button "Próximo →" at bounding box center [320, 225] width 71 height 22
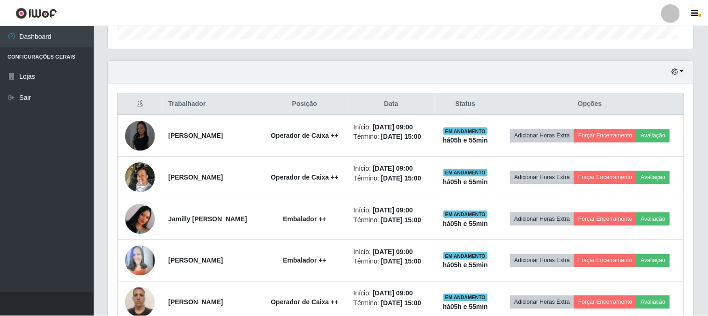
scroll to position [194, 586]
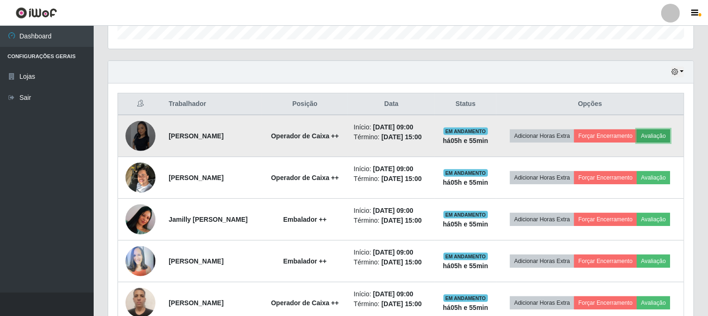
click at [637, 142] on button "Avaliação" at bounding box center [653, 135] width 33 height 13
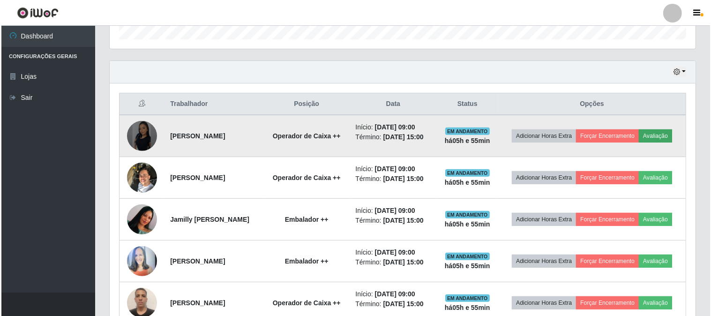
scroll to position [194, 579]
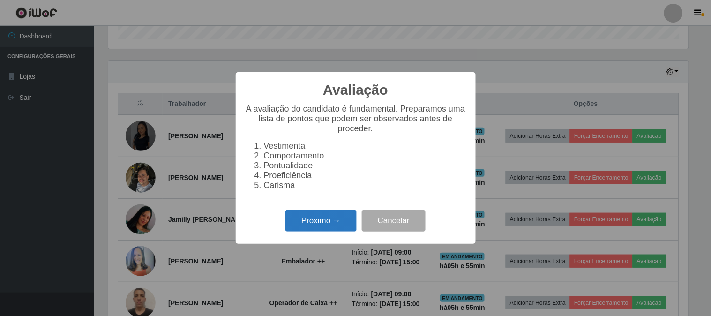
click at [306, 227] on button "Próximo →" at bounding box center [320, 221] width 71 height 22
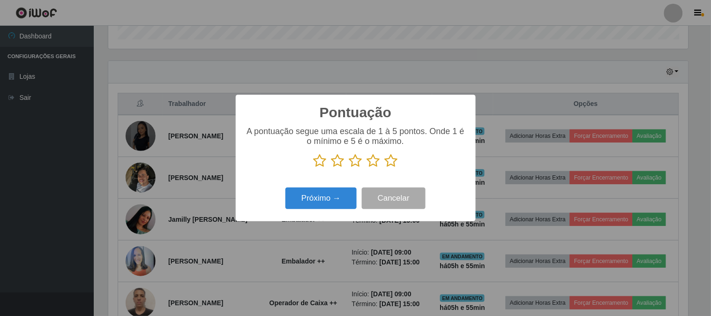
click at [392, 156] on icon at bounding box center [391, 161] width 13 height 14
click at [385, 168] on input "radio" at bounding box center [385, 168] width 0 height 0
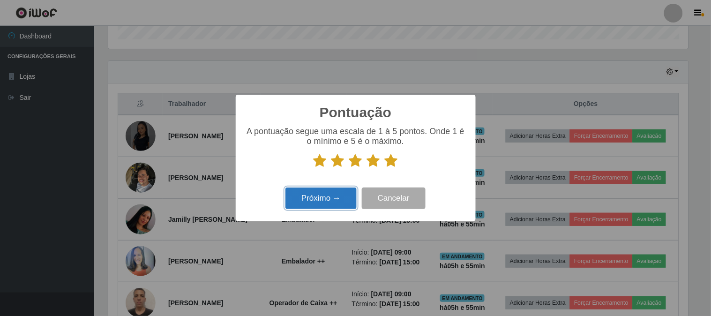
click at [295, 204] on button "Próximo →" at bounding box center [320, 198] width 71 height 22
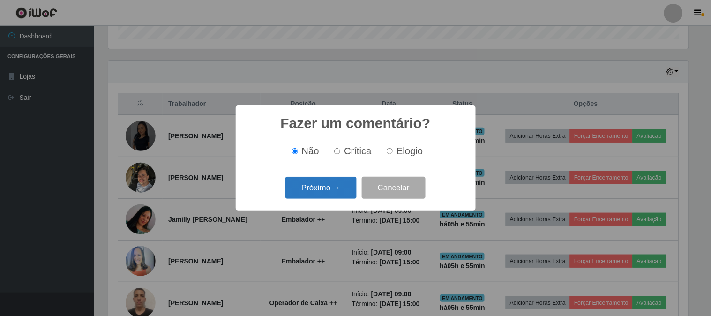
click at [321, 189] on button "Próximo →" at bounding box center [320, 188] width 71 height 22
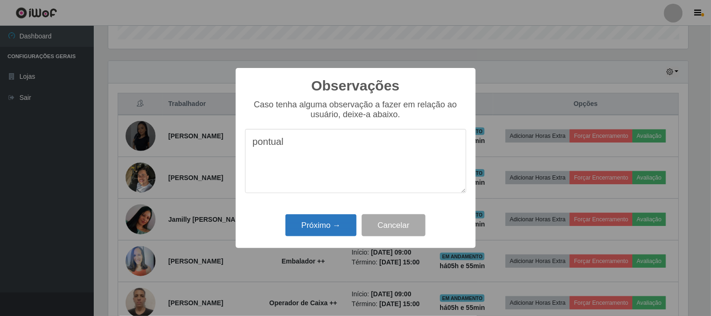
type textarea "pontual"
click at [328, 223] on button "Próximo →" at bounding box center [320, 225] width 71 height 22
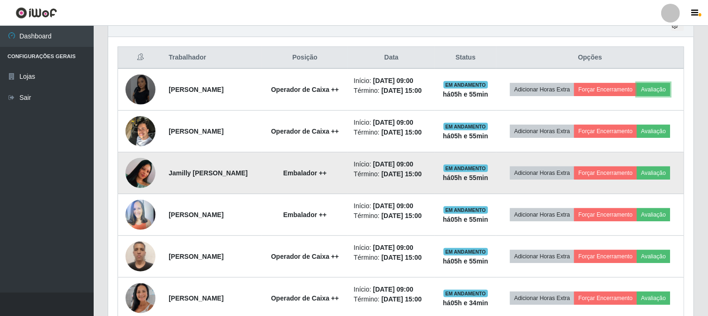
scroll to position [400, 0]
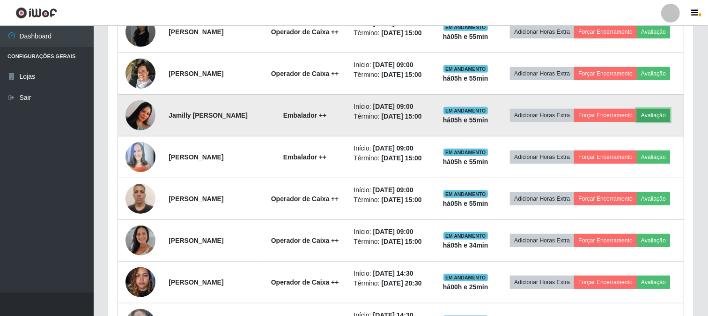
click at [637, 122] on button "Avaliação" at bounding box center [653, 115] width 33 height 13
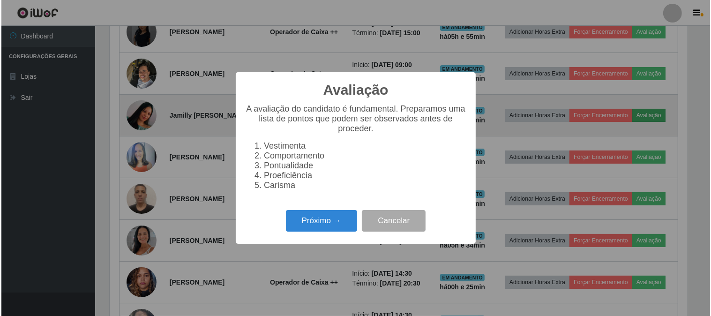
scroll to position [194, 579]
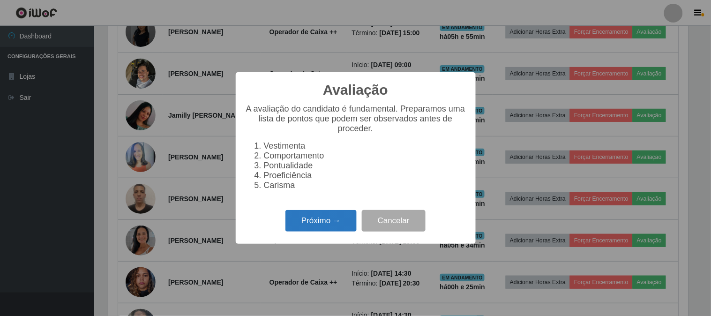
click at [329, 218] on button "Próximo →" at bounding box center [320, 221] width 71 height 22
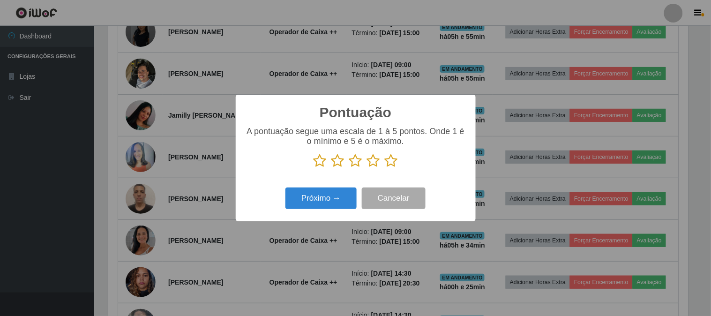
scroll to position [468248, 467863]
click at [390, 159] on icon at bounding box center [391, 161] width 13 height 14
click at [385, 168] on input "radio" at bounding box center [385, 168] width 0 height 0
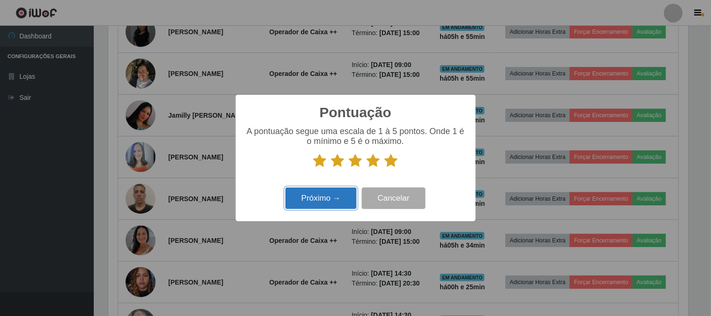
click at [339, 199] on button "Próximo →" at bounding box center [320, 198] width 71 height 22
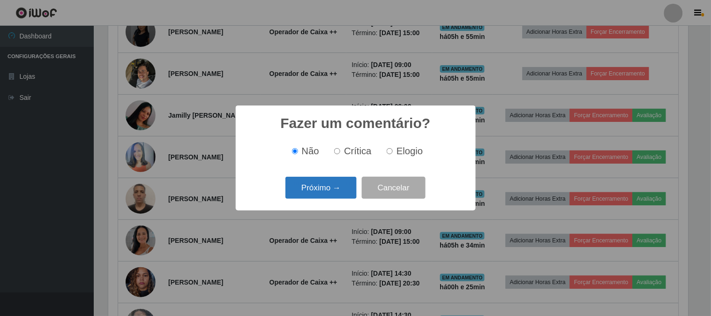
click at [322, 193] on button "Próximo →" at bounding box center [320, 188] width 71 height 22
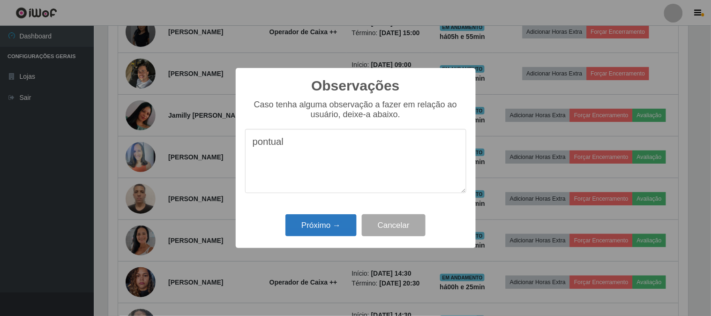
type textarea "pontual"
click at [318, 230] on button "Próximo →" at bounding box center [320, 225] width 71 height 22
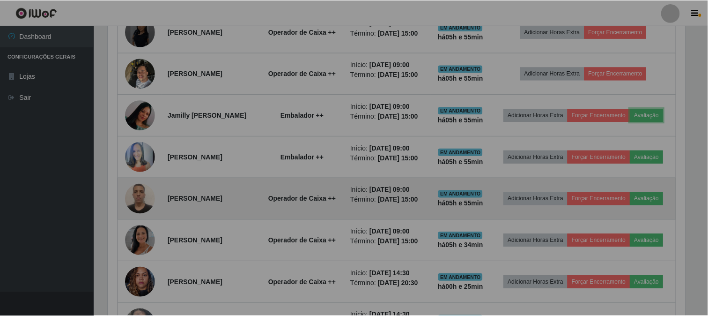
scroll to position [194, 586]
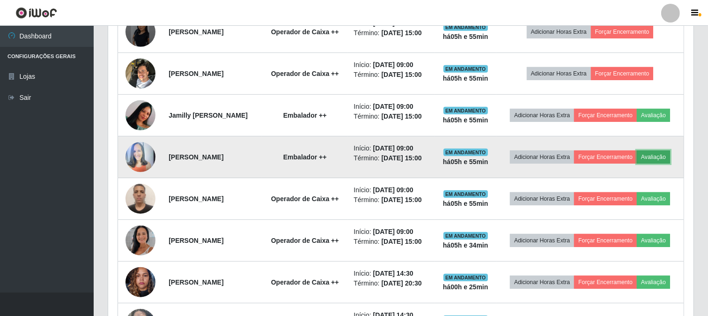
click at [637, 163] on button "Avaliação" at bounding box center [653, 156] width 33 height 13
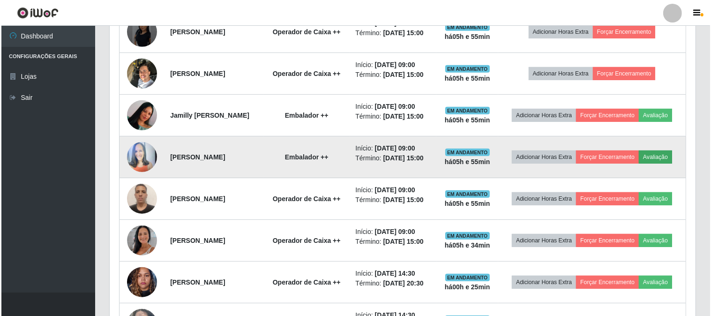
scroll to position [194, 579]
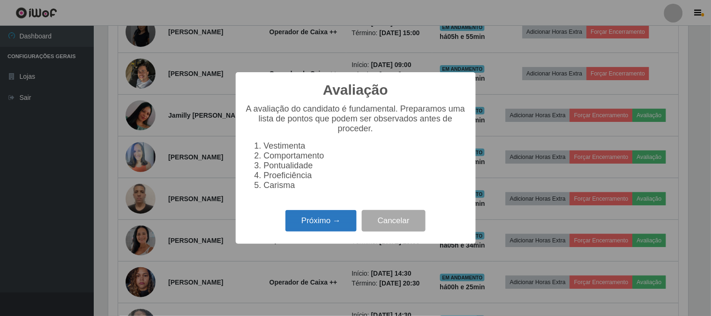
click at [331, 223] on button "Próximo →" at bounding box center [320, 221] width 71 height 22
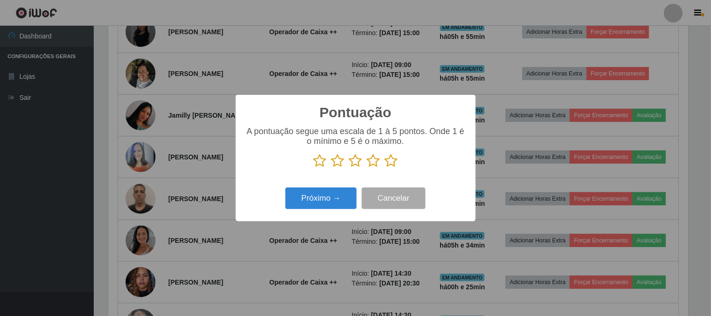
scroll to position [468248, 467863]
click at [393, 159] on icon at bounding box center [391, 161] width 13 height 14
click at [385, 168] on input "radio" at bounding box center [385, 168] width 0 height 0
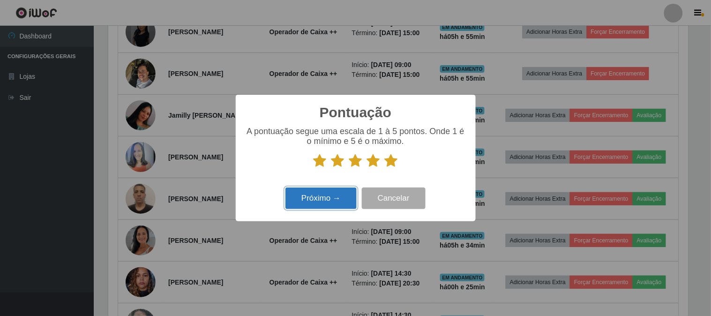
click at [334, 194] on button "Próximo →" at bounding box center [320, 198] width 71 height 22
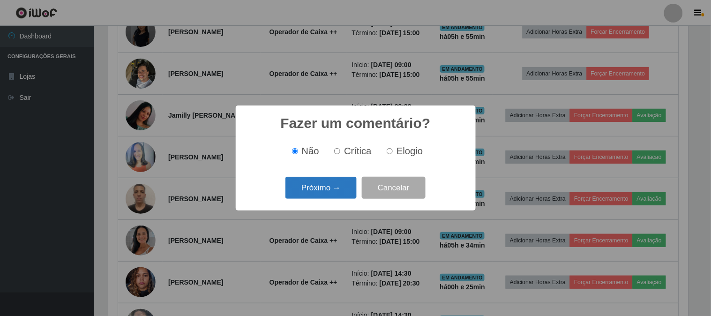
drag, startPoint x: 307, startPoint y: 190, endPoint x: 313, endPoint y: 188, distance: 5.9
click at [313, 188] on button "Próximo →" at bounding box center [320, 188] width 71 height 22
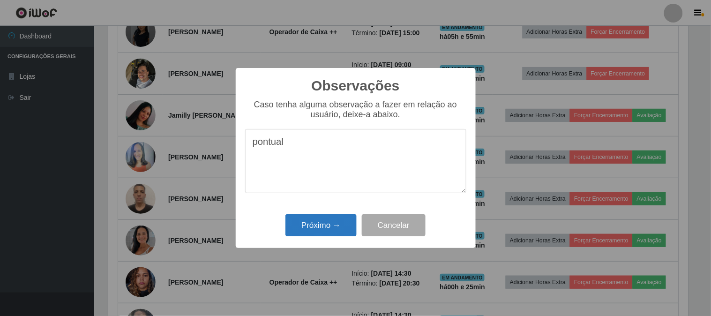
type textarea "pontual"
click at [302, 223] on button "Próximo →" at bounding box center [320, 225] width 71 height 22
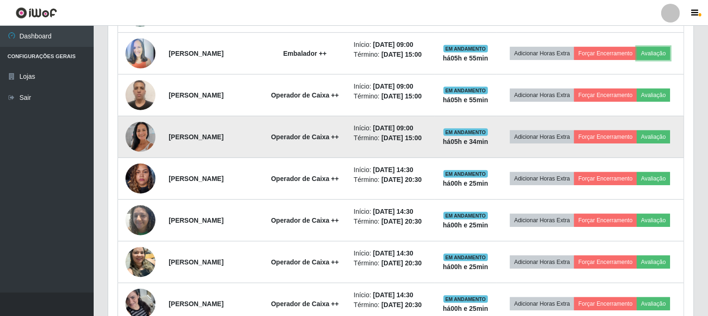
scroll to position [504, 0]
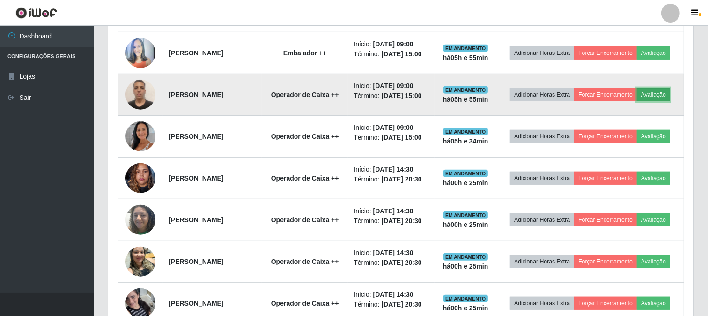
click at [637, 101] on button "Avaliação" at bounding box center [653, 94] width 33 height 13
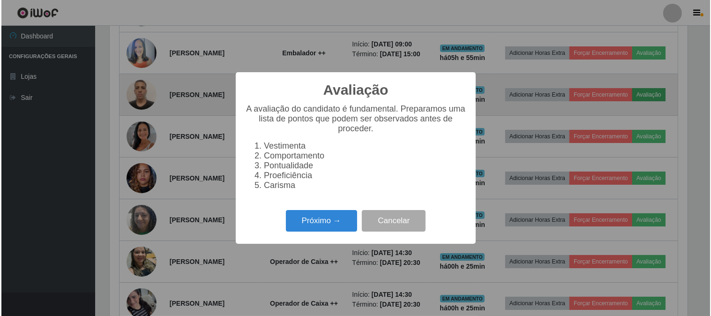
scroll to position [194, 579]
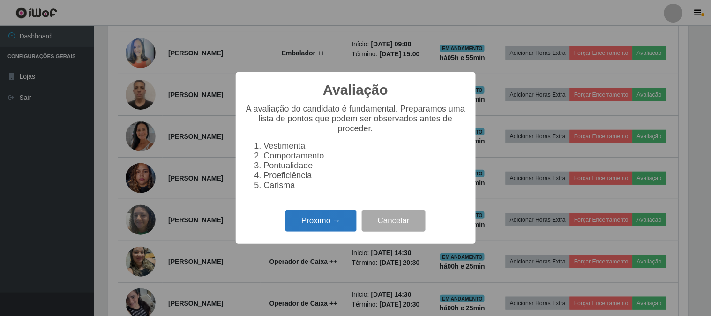
click at [308, 228] on button "Próximo →" at bounding box center [320, 221] width 71 height 22
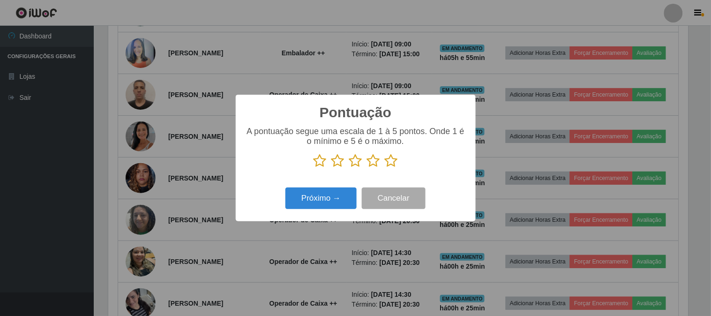
scroll to position [468248, 467863]
click at [394, 158] on icon at bounding box center [391, 161] width 13 height 14
click at [385, 168] on input "radio" at bounding box center [385, 168] width 0 height 0
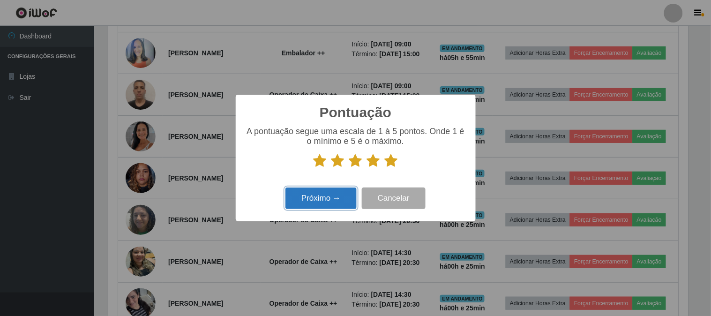
click at [316, 197] on button "Próximo →" at bounding box center [320, 198] width 71 height 22
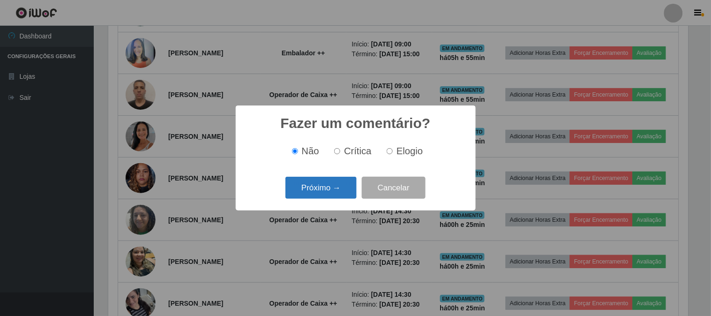
click at [334, 194] on button "Próximo →" at bounding box center [320, 188] width 71 height 22
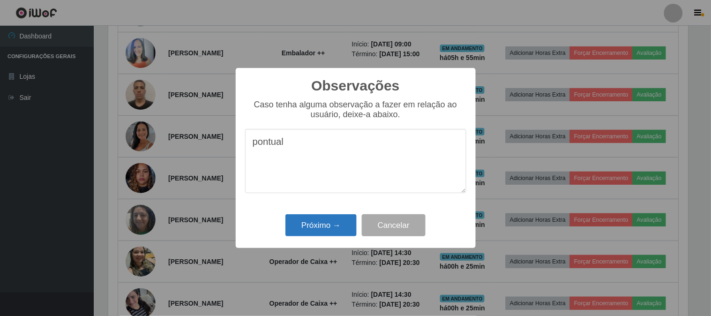
type textarea "pontual"
click at [312, 228] on button "Próximo →" at bounding box center [320, 225] width 71 height 22
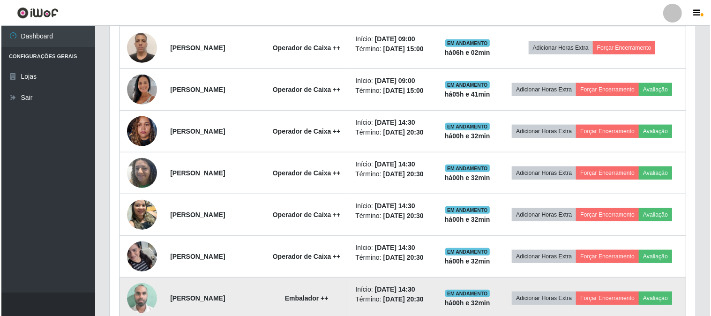
scroll to position [504, 0]
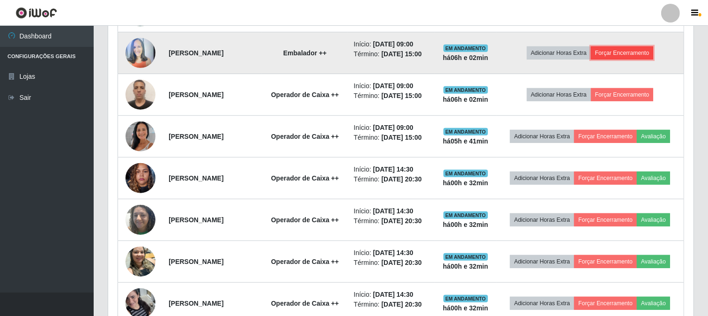
click at [628, 59] on button "Forçar Encerramento" at bounding box center [622, 52] width 63 height 13
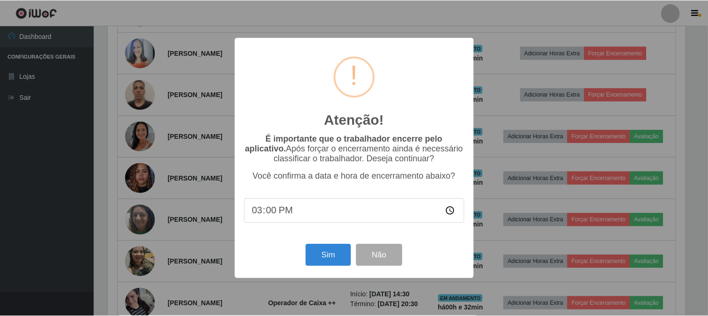
scroll to position [194, 579]
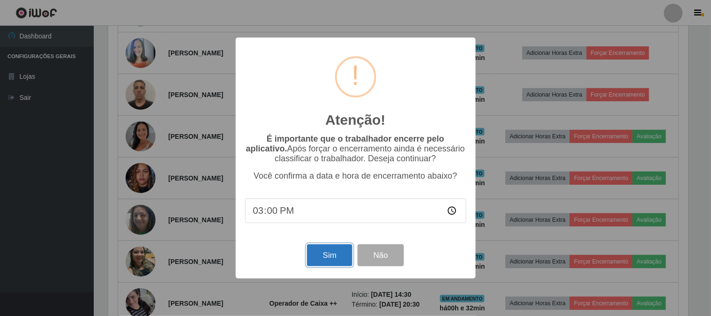
click at [326, 259] on button "Sim" at bounding box center [329, 255] width 45 height 22
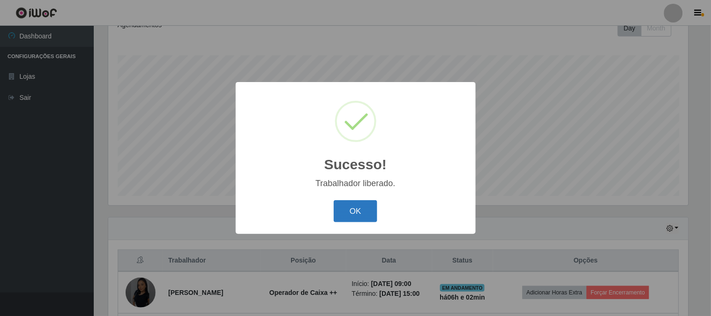
click at [365, 208] on button "OK" at bounding box center [356, 211] width 44 height 22
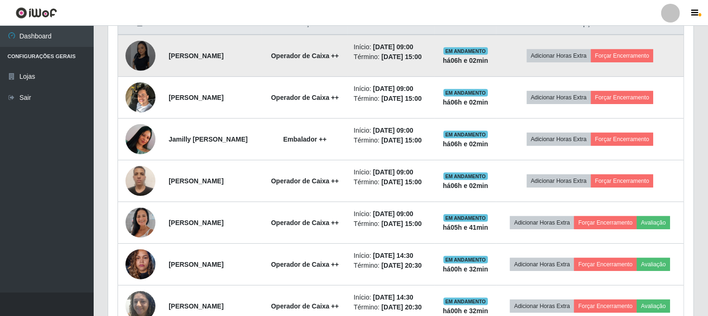
scroll to position [400, 0]
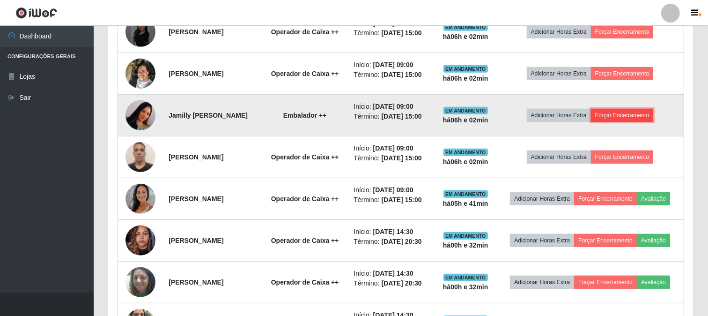
click at [623, 122] on button "Forçar Encerramento" at bounding box center [622, 115] width 63 height 13
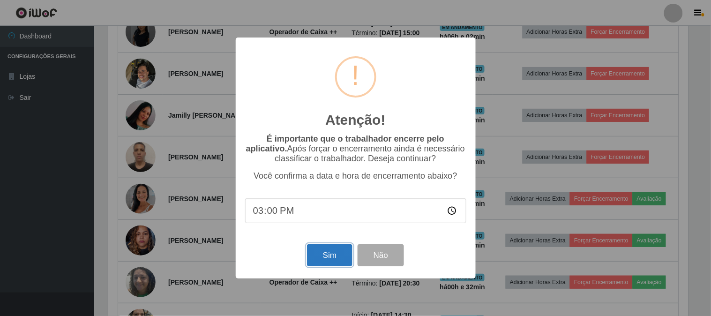
click at [331, 255] on button "Sim" at bounding box center [329, 255] width 45 height 22
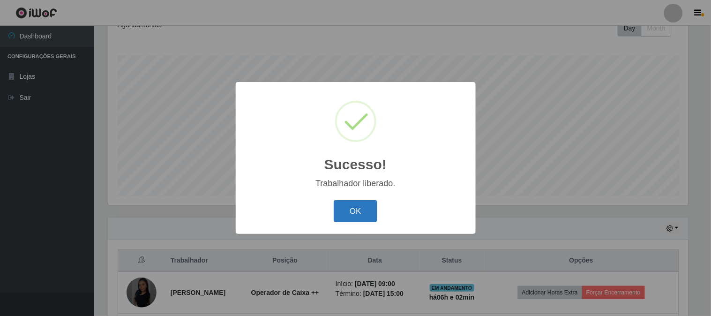
click at [364, 216] on button "OK" at bounding box center [356, 211] width 44 height 22
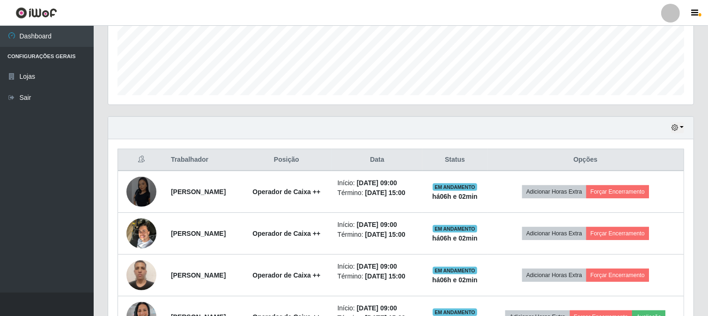
scroll to position [296, 0]
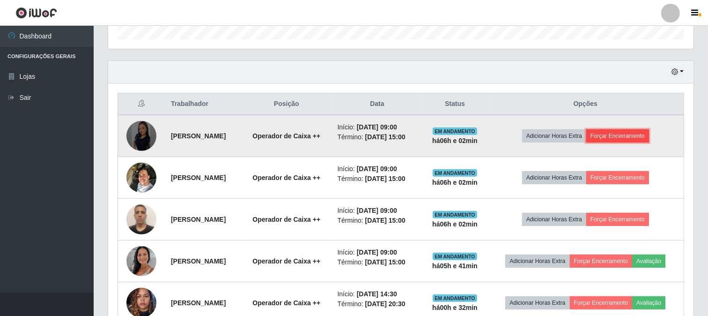
click at [622, 138] on button "Forçar Encerramento" at bounding box center [617, 135] width 63 height 13
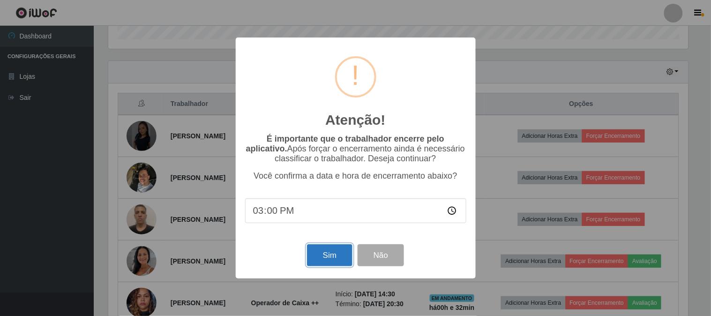
click at [328, 260] on button "Sim" at bounding box center [329, 255] width 45 height 22
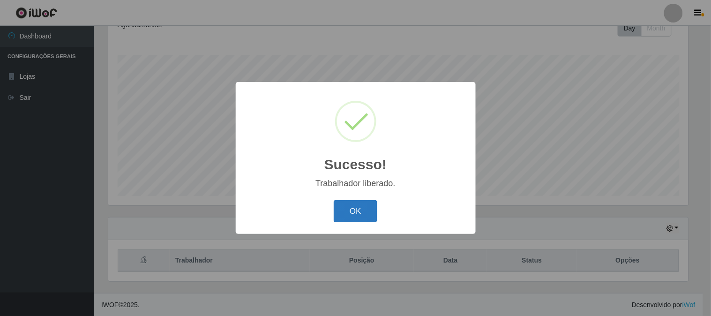
click at [356, 215] on button "OK" at bounding box center [356, 211] width 44 height 22
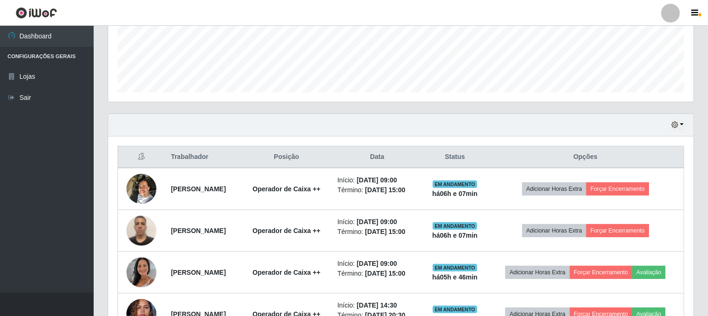
scroll to position [244, 0]
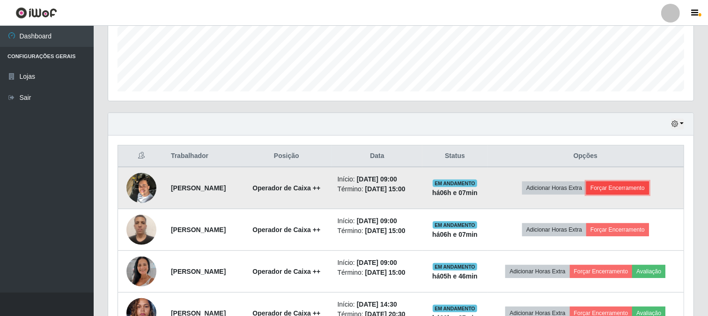
click at [624, 185] on button "Forçar Encerramento" at bounding box center [617, 187] width 63 height 13
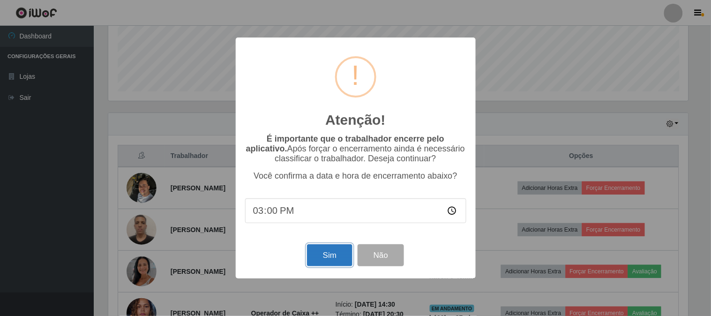
click at [322, 255] on button "Sim" at bounding box center [329, 255] width 45 height 22
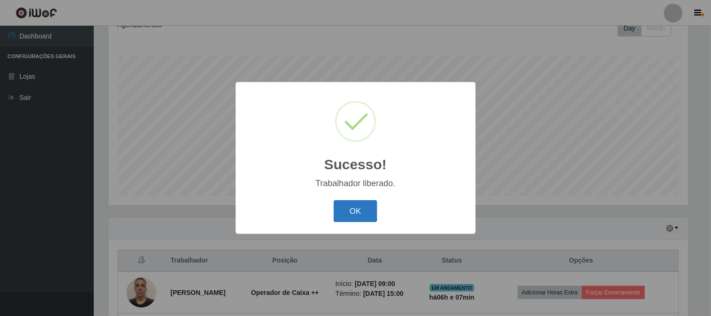
click at [349, 208] on button "OK" at bounding box center [356, 211] width 44 height 22
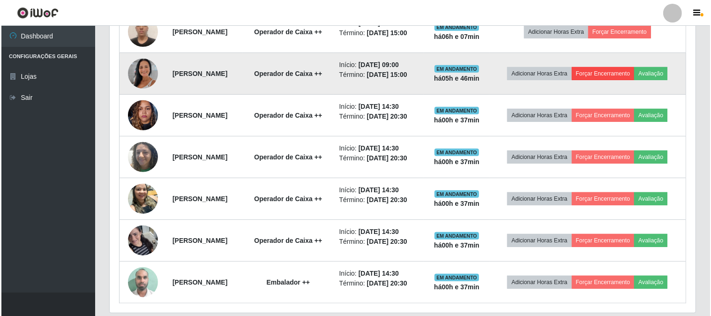
scroll to position [348, 0]
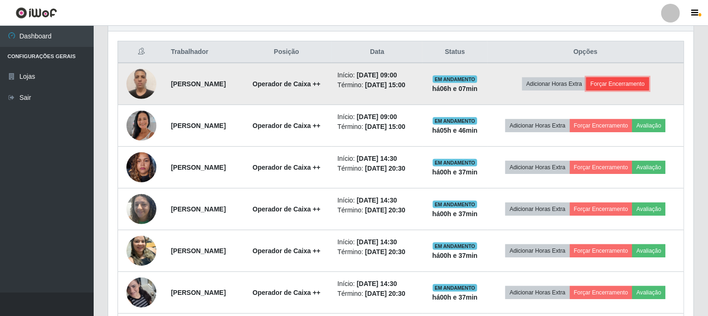
click at [627, 87] on button "Forçar Encerramento" at bounding box center [617, 83] width 63 height 13
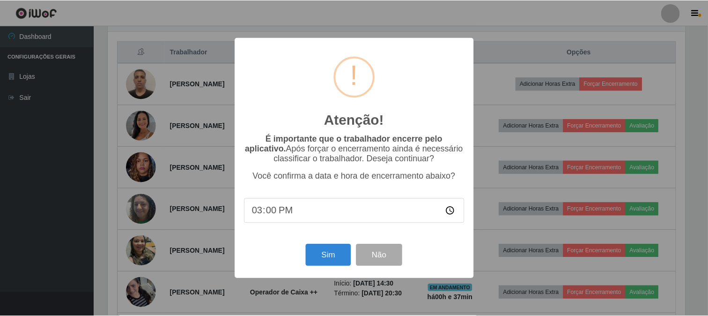
scroll to position [194, 579]
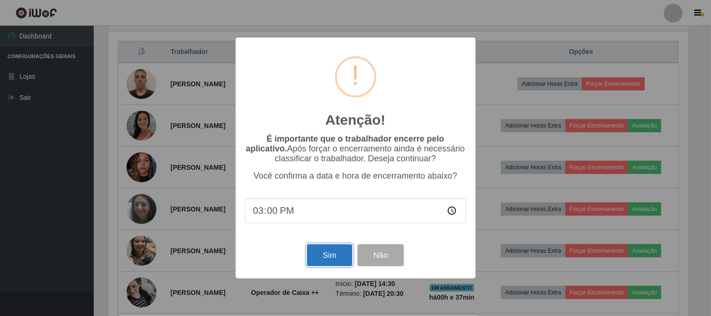
click at [339, 254] on button "Sim" at bounding box center [329, 255] width 45 height 22
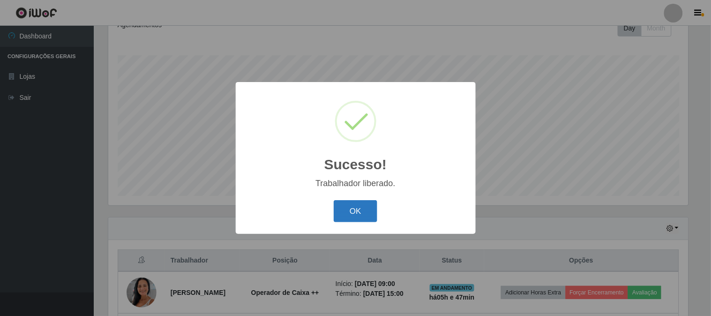
click at [352, 205] on button "OK" at bounding box center [356, 211] width 44 height 22
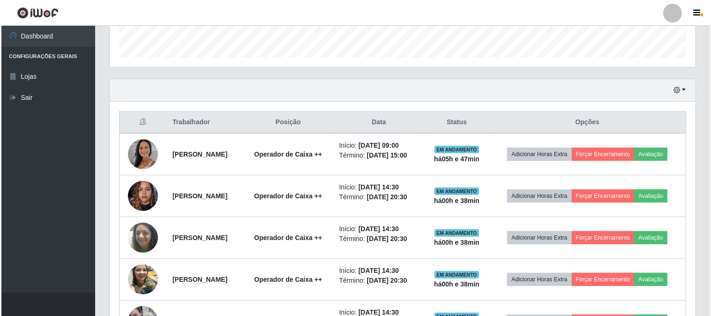
scroll to position [296, 0]
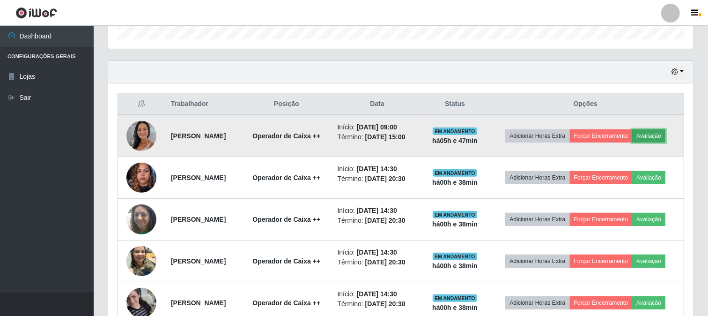
click at [632, 142] on button "Avaliação" at bounding box center [648, 135] width 33 height 13
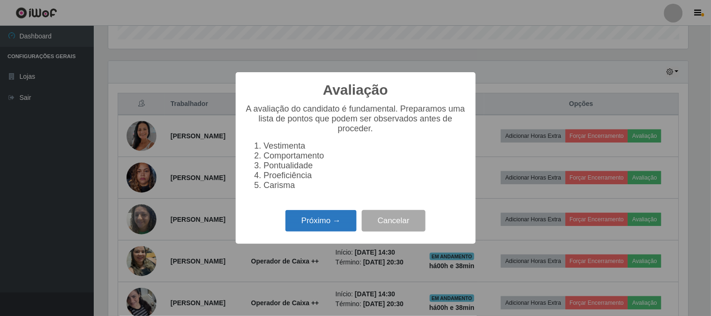
click at [331, 219] on button "Próximo →" at bounding box center [320, 221] width 71 height 22
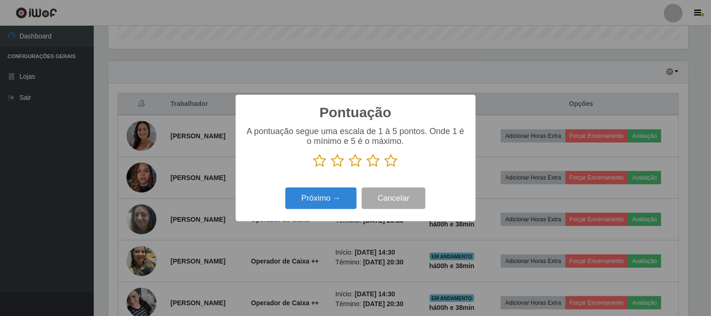
scroll to position [468248, 467863]
click at [393, 157] on icon at bounding box center [391, 161] width 13 height 14
click at [385, 168] on input "radio" at bounding box center [385, 168] width 0 height 0
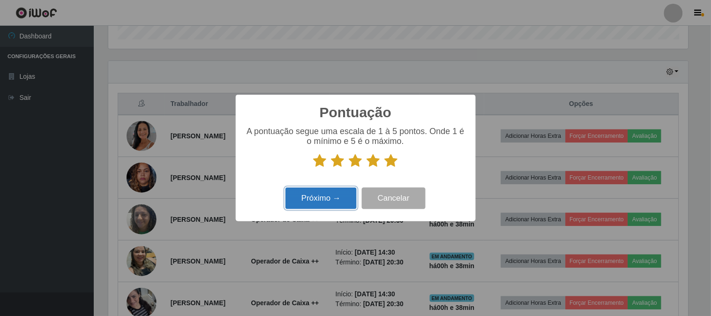
click at [335, 201] on button "Próximo →" at bounding box center [320, 198] width 71 height 22
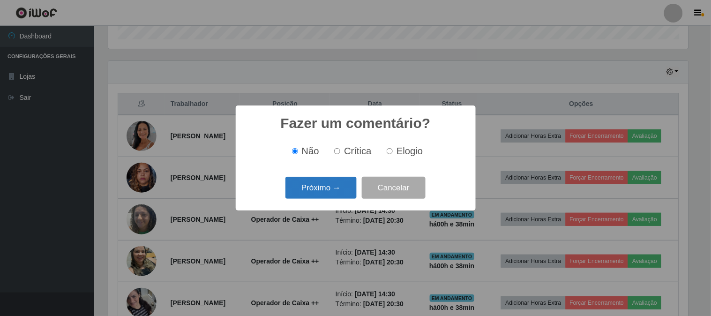
click at [343, 184] on button "Próximo →" at bounding box center [320, 188] width 71 height 22
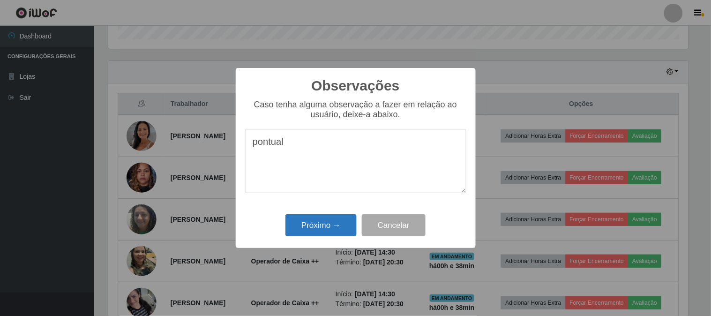
type textarea "pontual"
click at [318, 230] on button "Próximo →" at bounding box center [320, 225] width 71 height 22
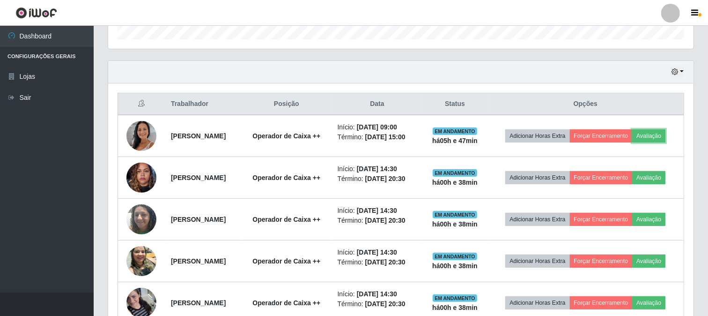
scroll to position [194, 586]
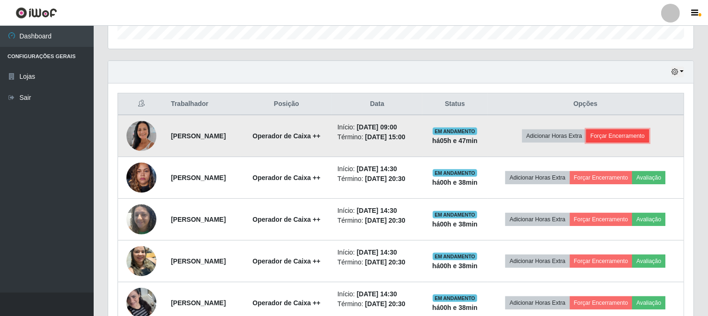
click at [645, 142] on button "Forçar Encerramento" at bounding box center [617, 135] width 63 height 13
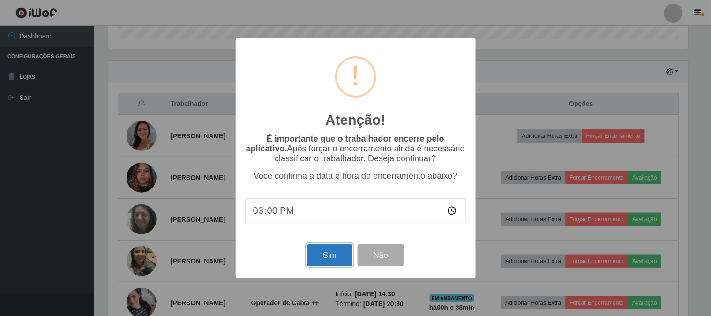
click at [325, 255] on button "Sim" at bounding box center [329, 255] width 45 height 22
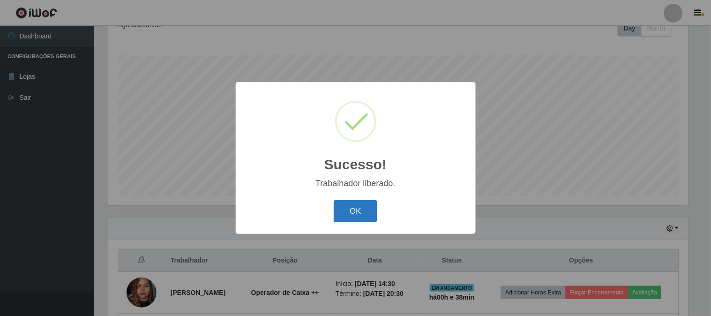
click at [366, 216] on button "OK" at bounding box center [356, 211] width 44 height 22
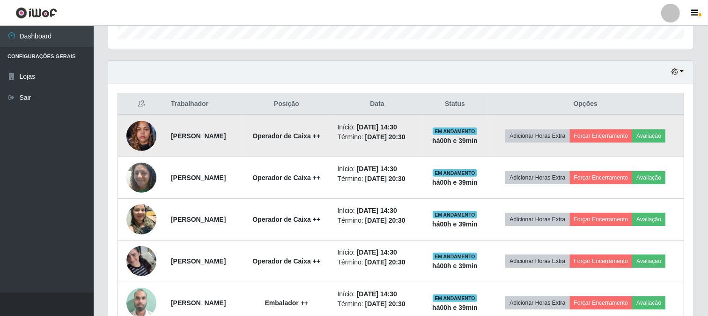
scroll to position [139, 0]
